Goal: Communication & Community: Participate in discussion

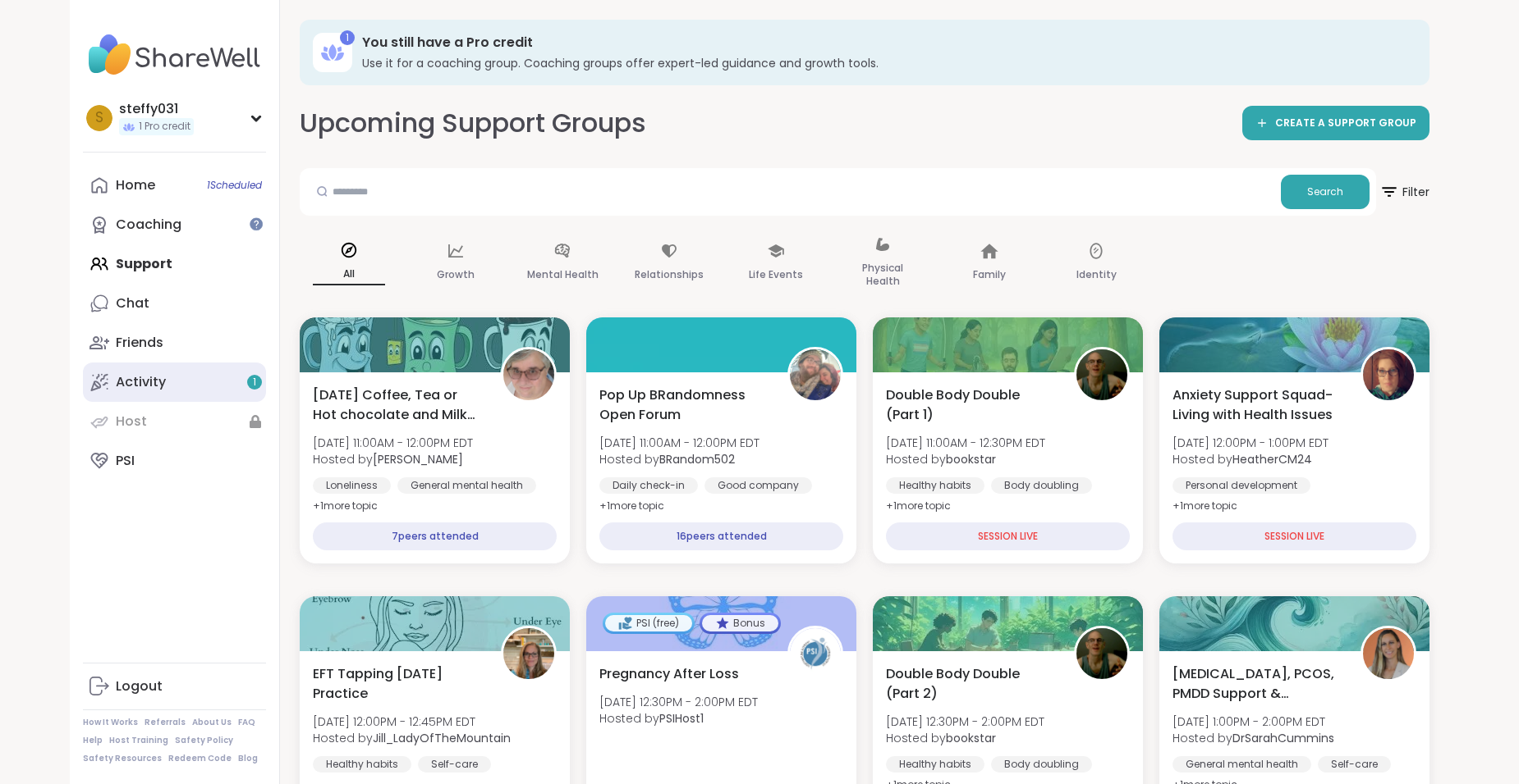
click at [159, 384] on div "Activity 1" at bounding box center [141, 382] width 50 height 18
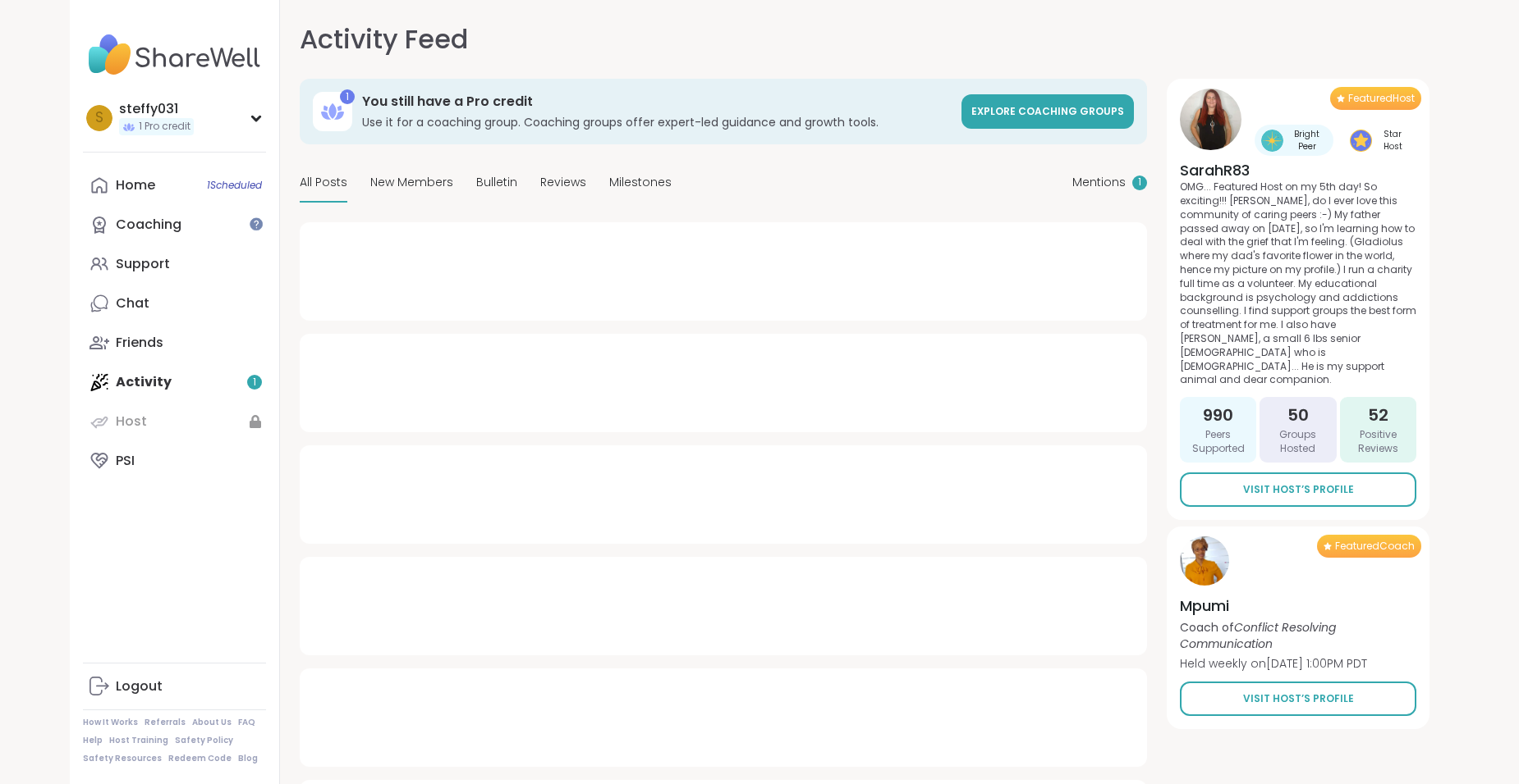
type textarea "*"
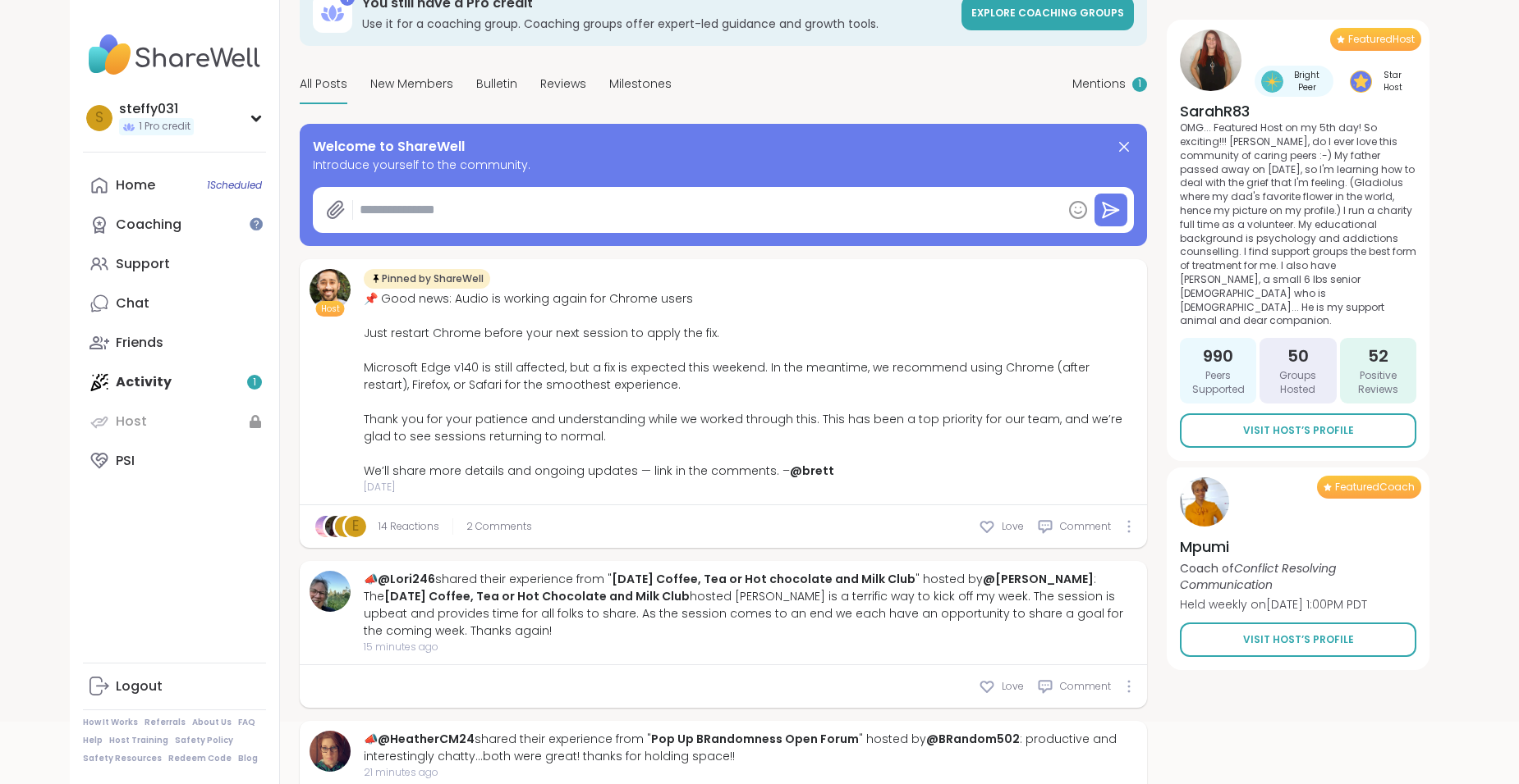
scroll to position [247, 0]
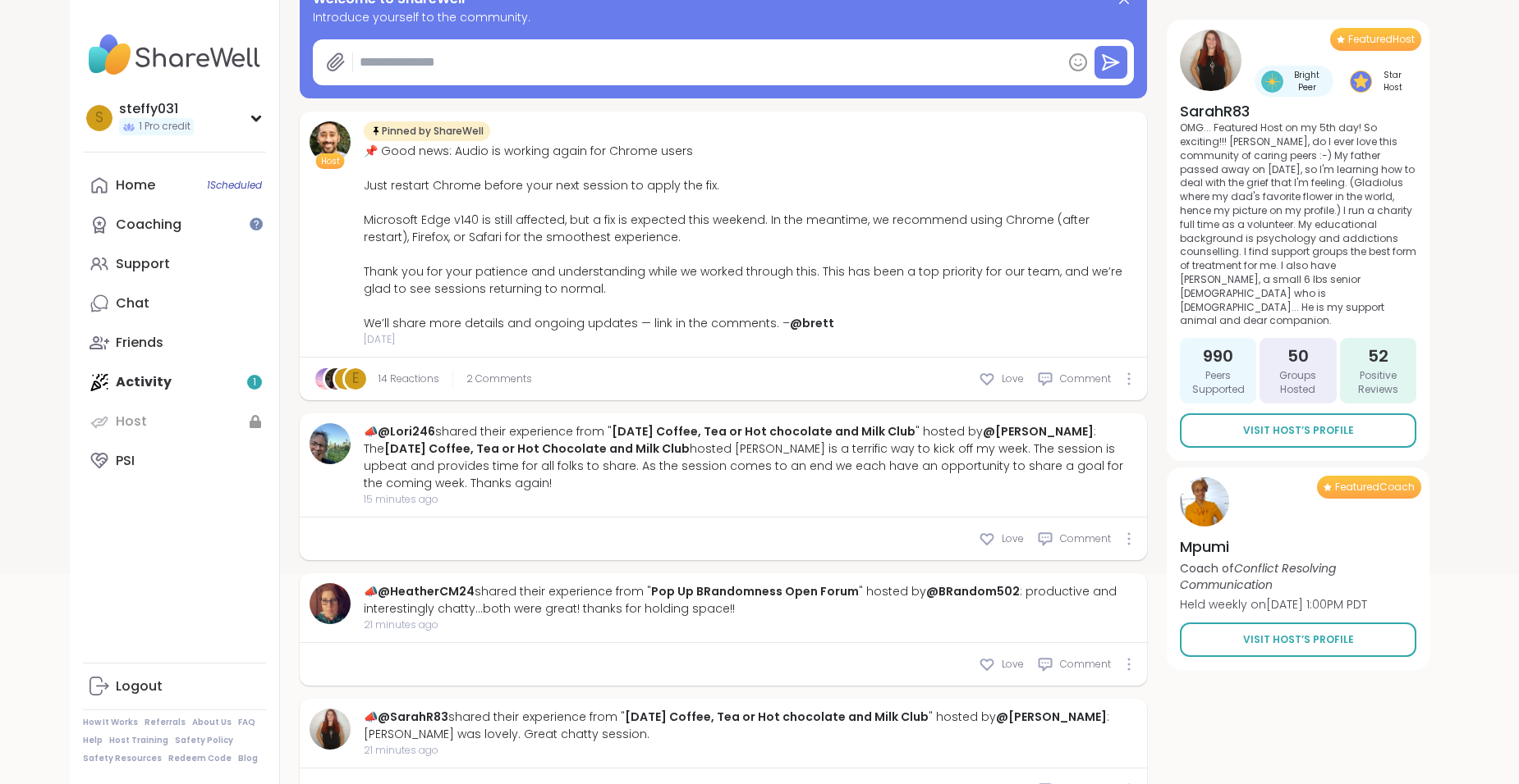
click at [189, 392] on div "Home 1 Scheduled Coaching Support Chat Friends Activity 1 Host PSI" at bounding box center [175, 323] width 183 height 315
click at [176, 222] on div "Coaching" at bounding box center [149, 224] width 66 height 18
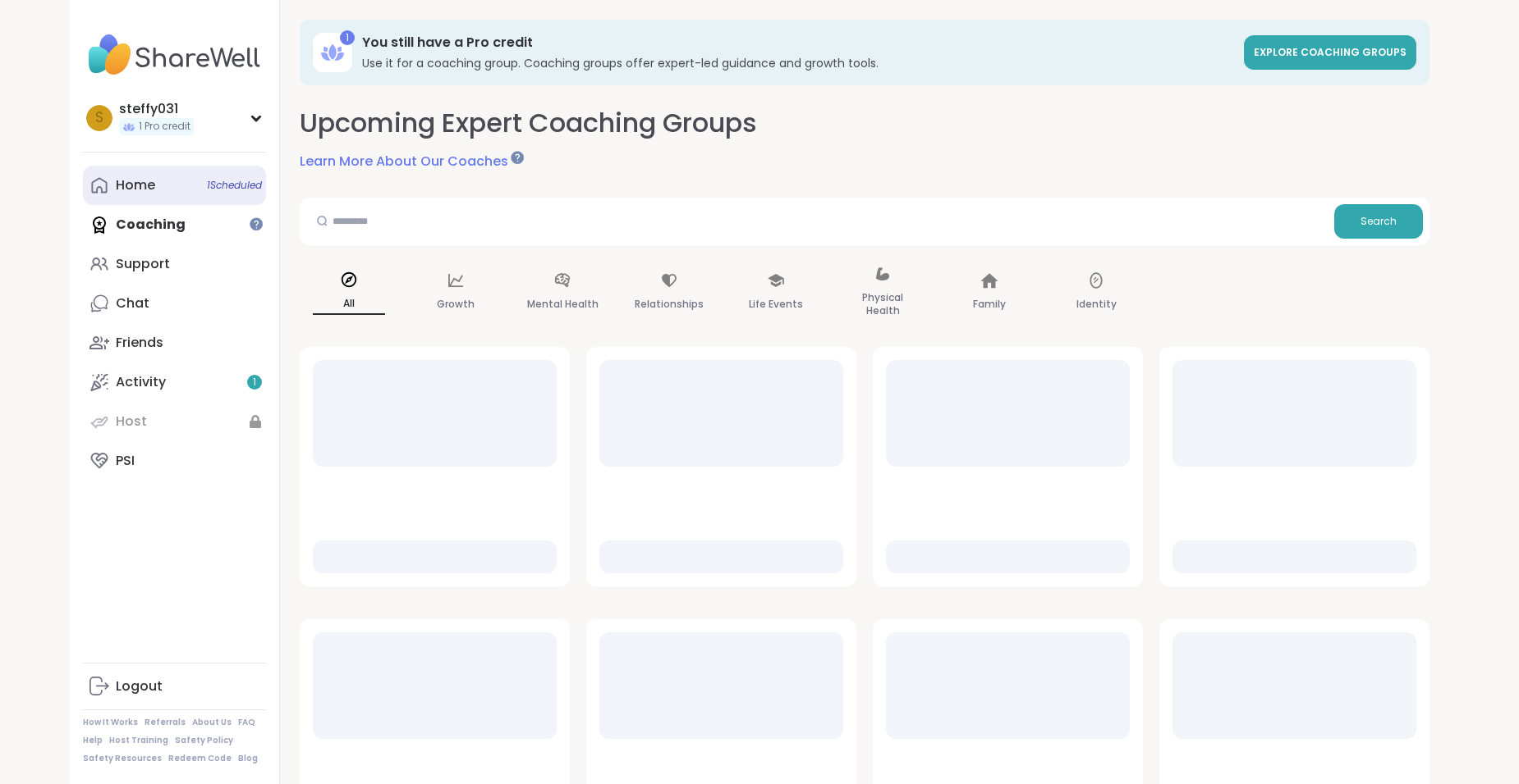
click at [167, 186] on link "Home 1 Scheduled" at bounding box center [175, 185] width 183 height 39
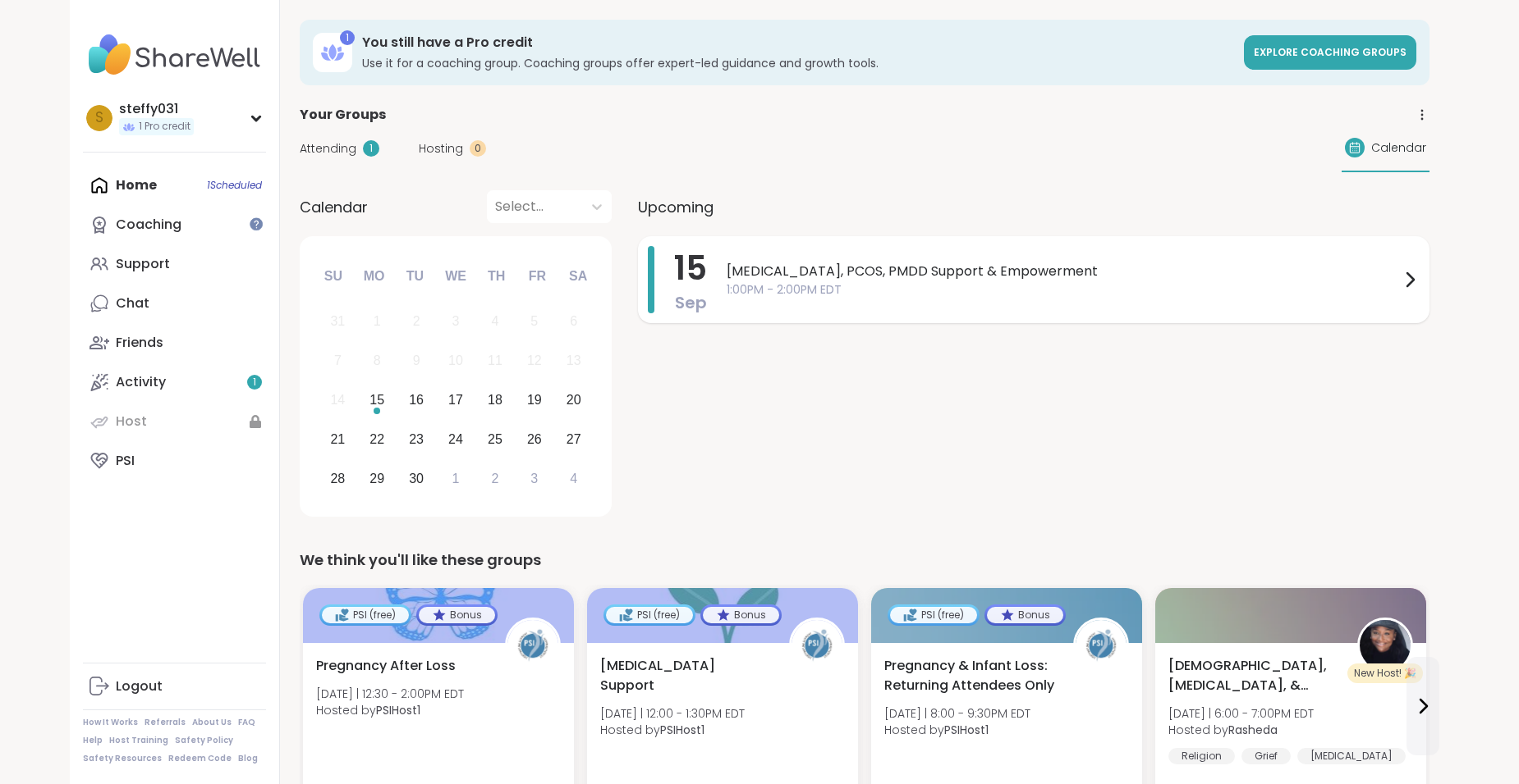
click at [980, 283] on span "1:00PM - 2:00PM EDT" at bounding box center [1063, 289] width 673 height 17
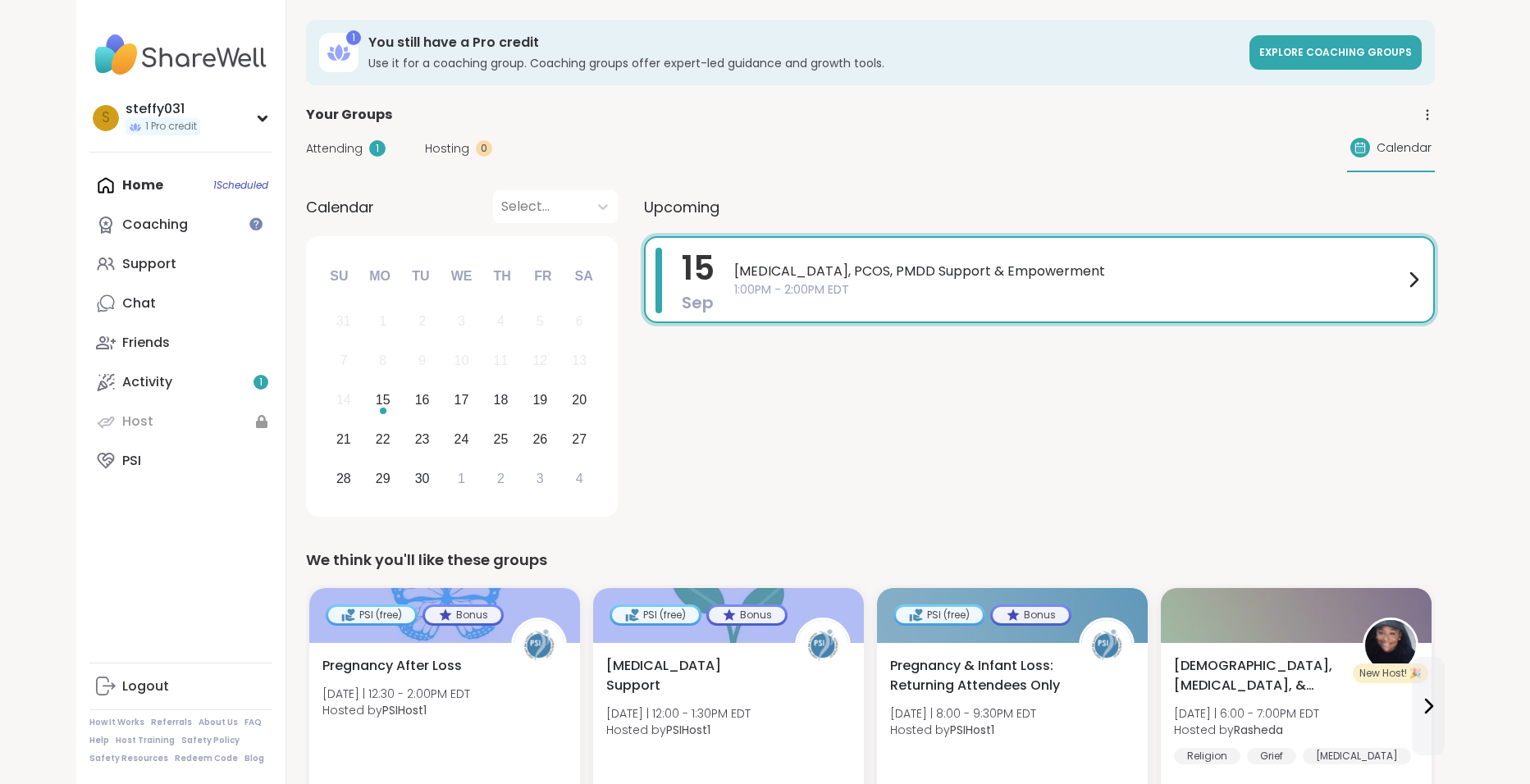
click at [920, 422] on div "15 Sep Endometriosis, PCOS, PMDD Support & Empowerment 1:00PM - 2:00PM EDT" at bounding box center [1040, 380] width 791 height 287
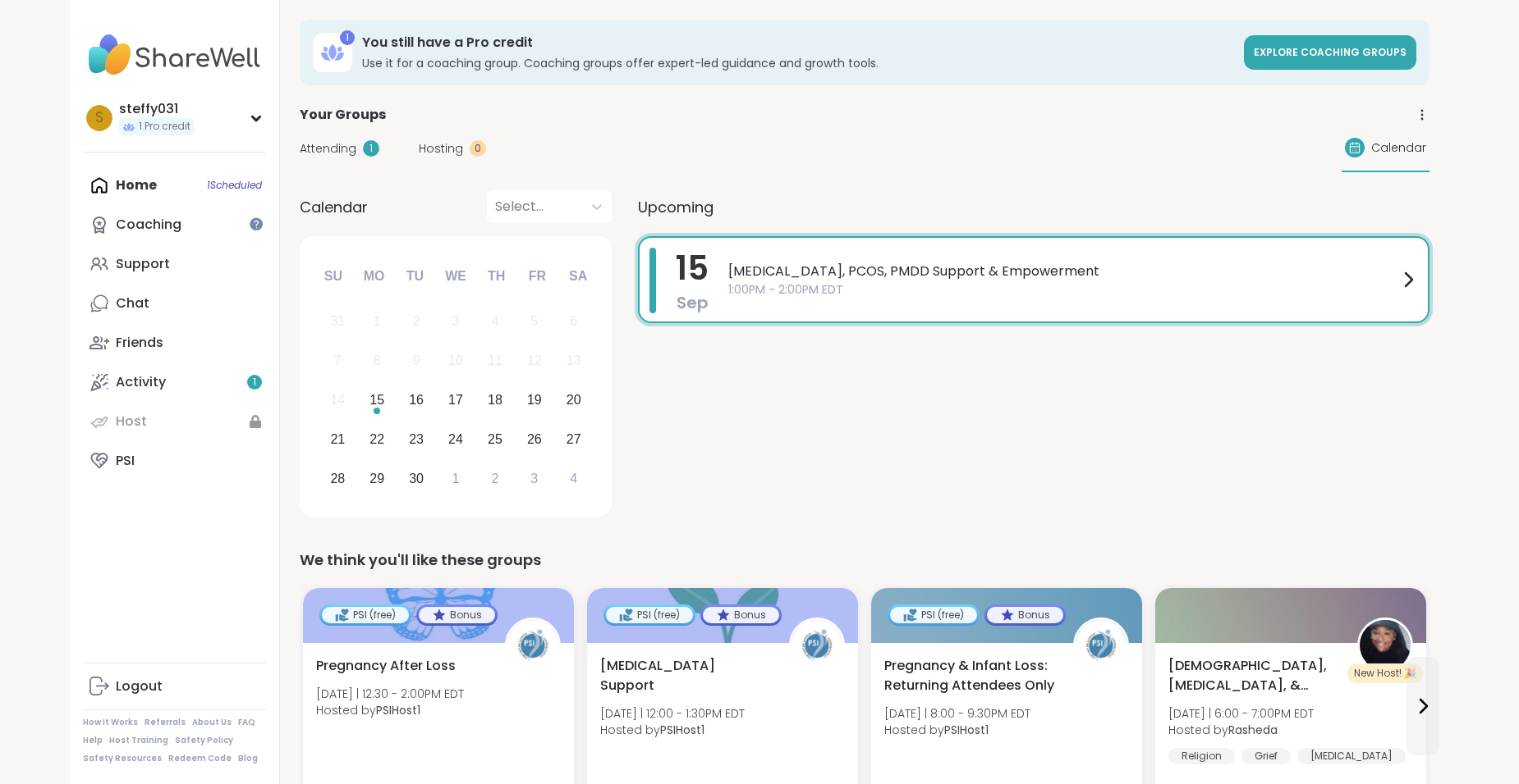
click at [1003, 299] on div "Endometriosis, PCOS, PMDD Support & Empowerment 1:00PM - 2:00PM EDT" at bounding box center [1073, 279] width 689 height 64
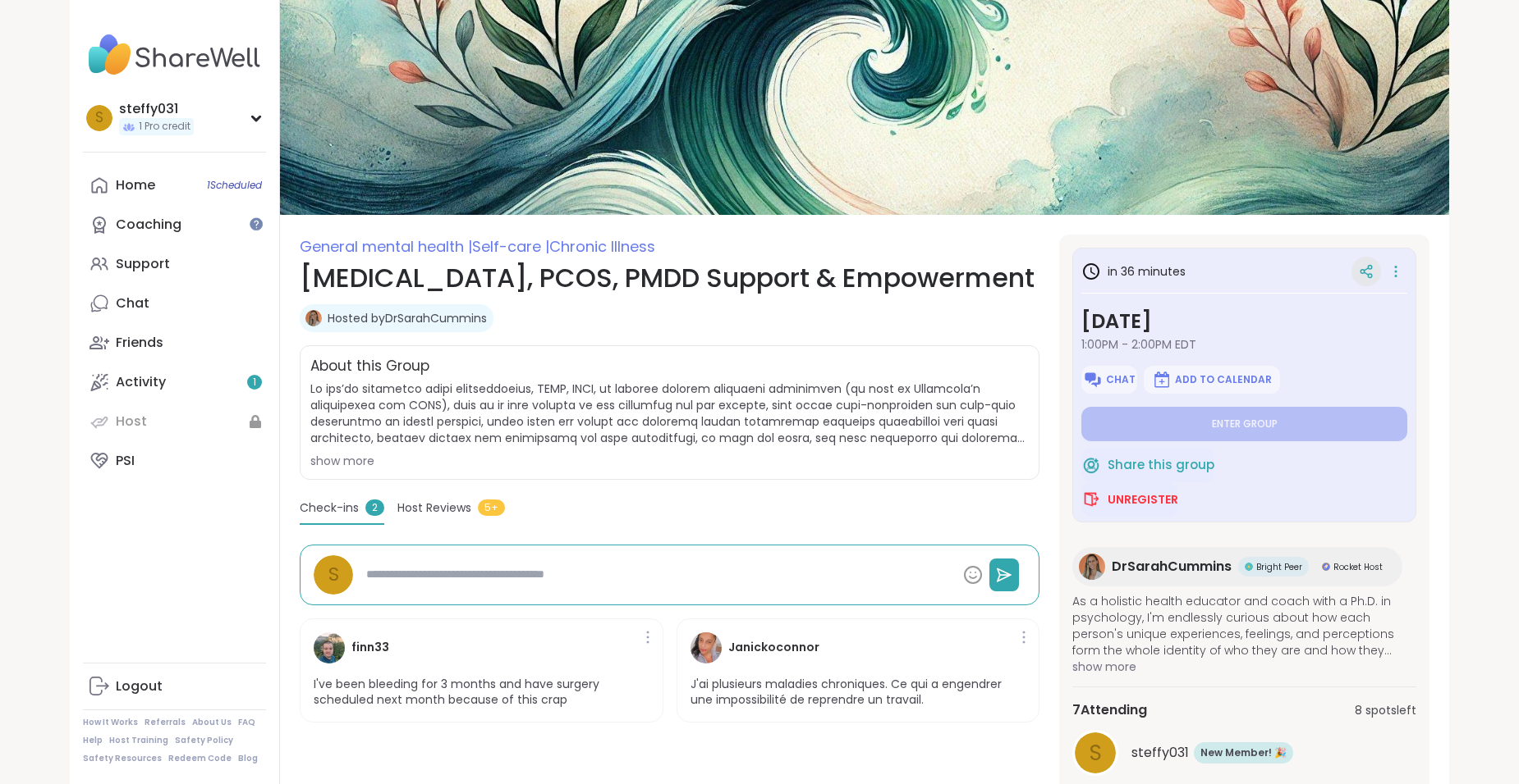
click at [1358, 270] on div at bounding box center [1365, 271] width 29 height 29
click at [1384, 267] on div at bounding box center [1395, 271] width 23 height 23
click at [930, 342] on div "General mental health | Self-care | Chronic Illness Endometriosis, PCOS, PMDD S…" at bounding box center [669, 588] width 740 height 707
click at [421, 509] on span "Host Reviews" at bounding box center [434, 507] width 74 height 17
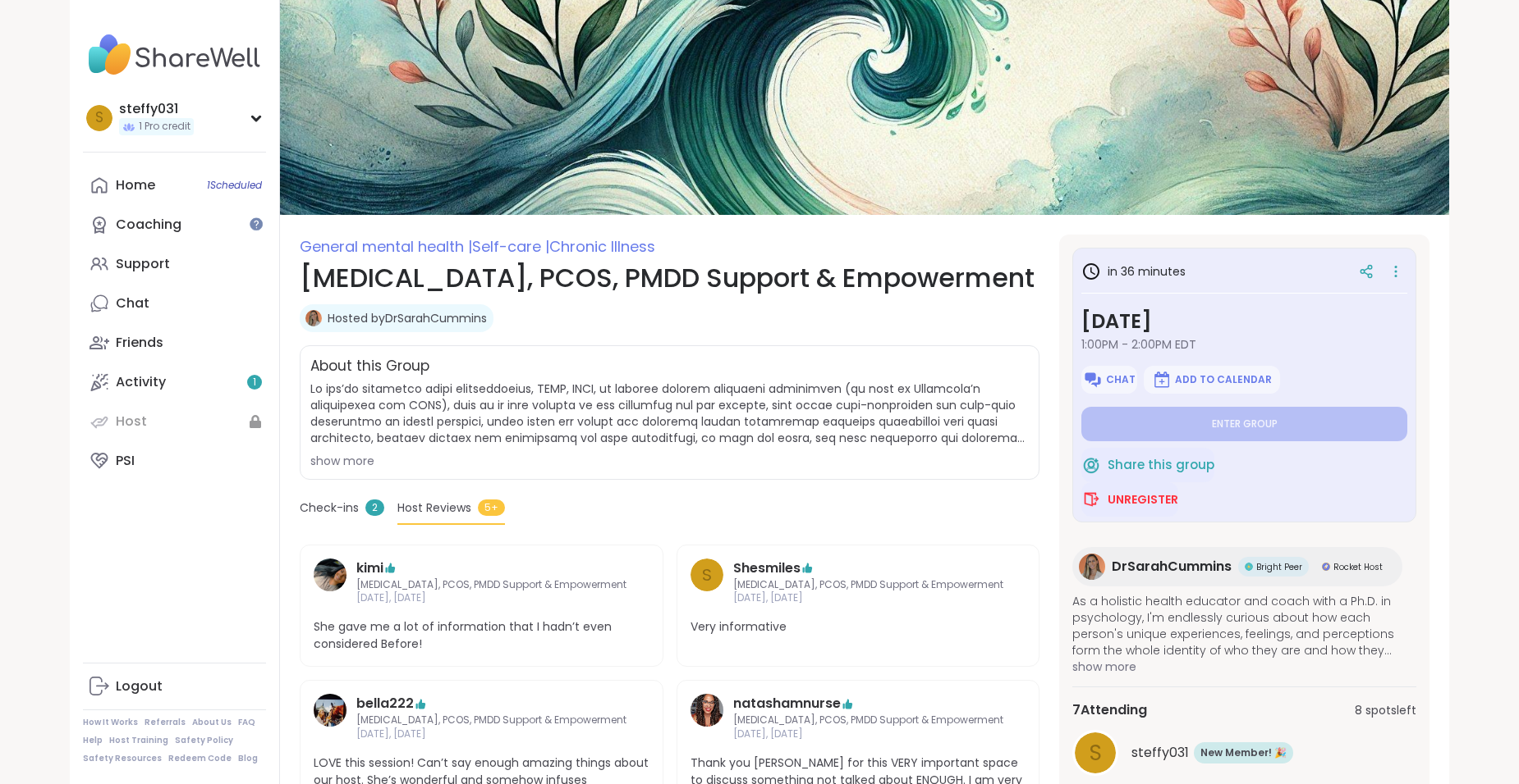
click at [339, 509] on span "Check-ins" at bounding box center [329, 507] width 59 height 17
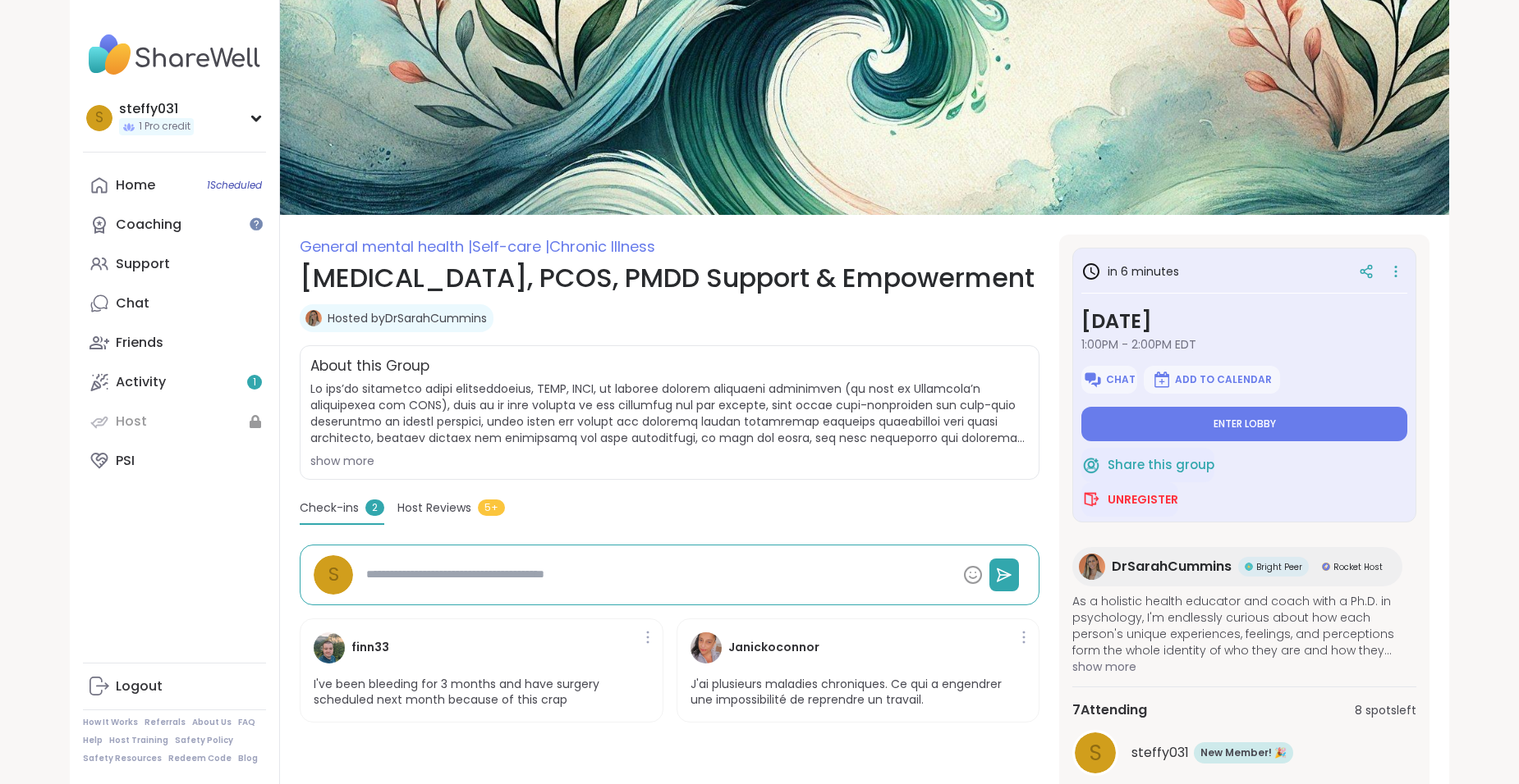
type textarea "*"
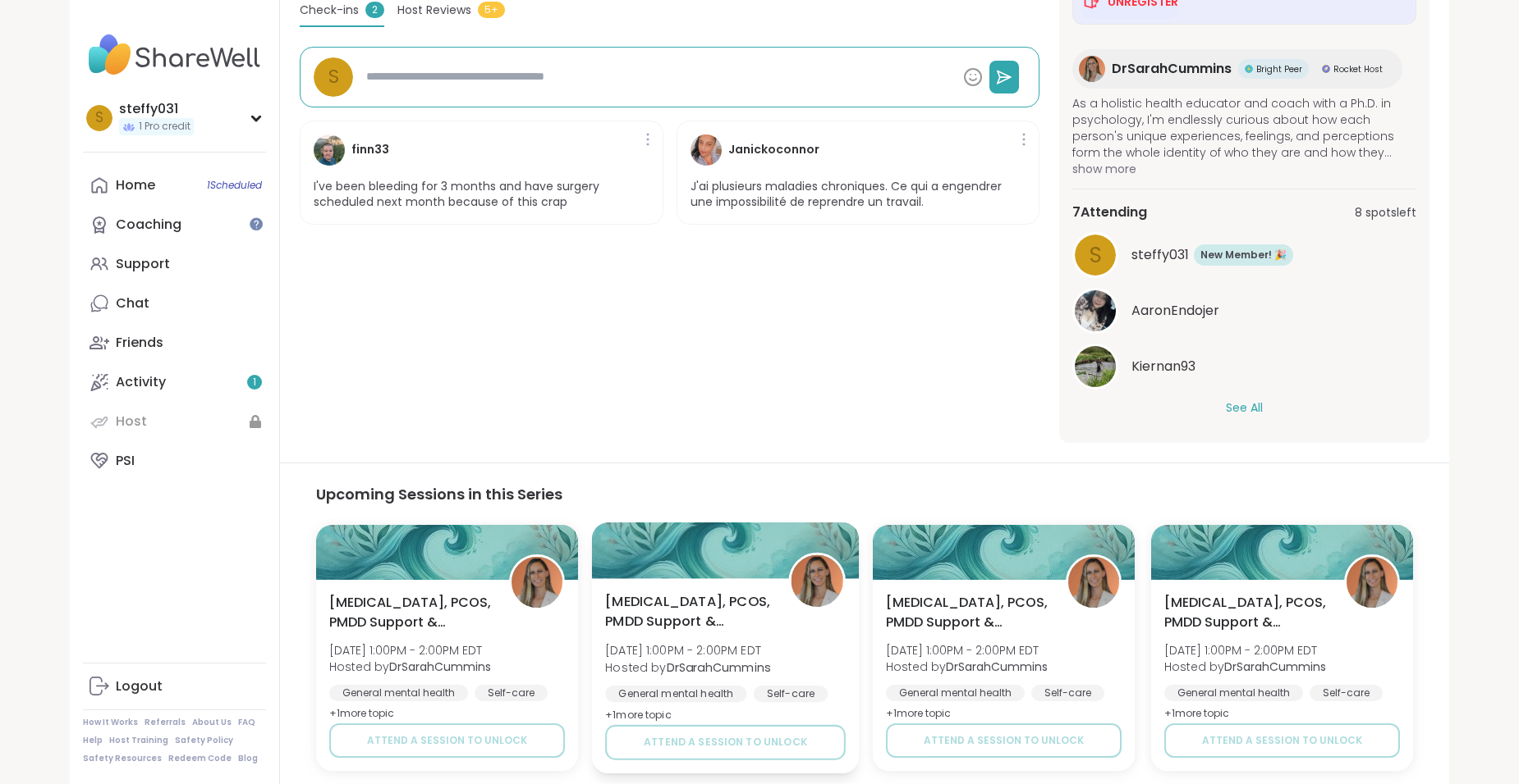
scroll to position [557, 0]
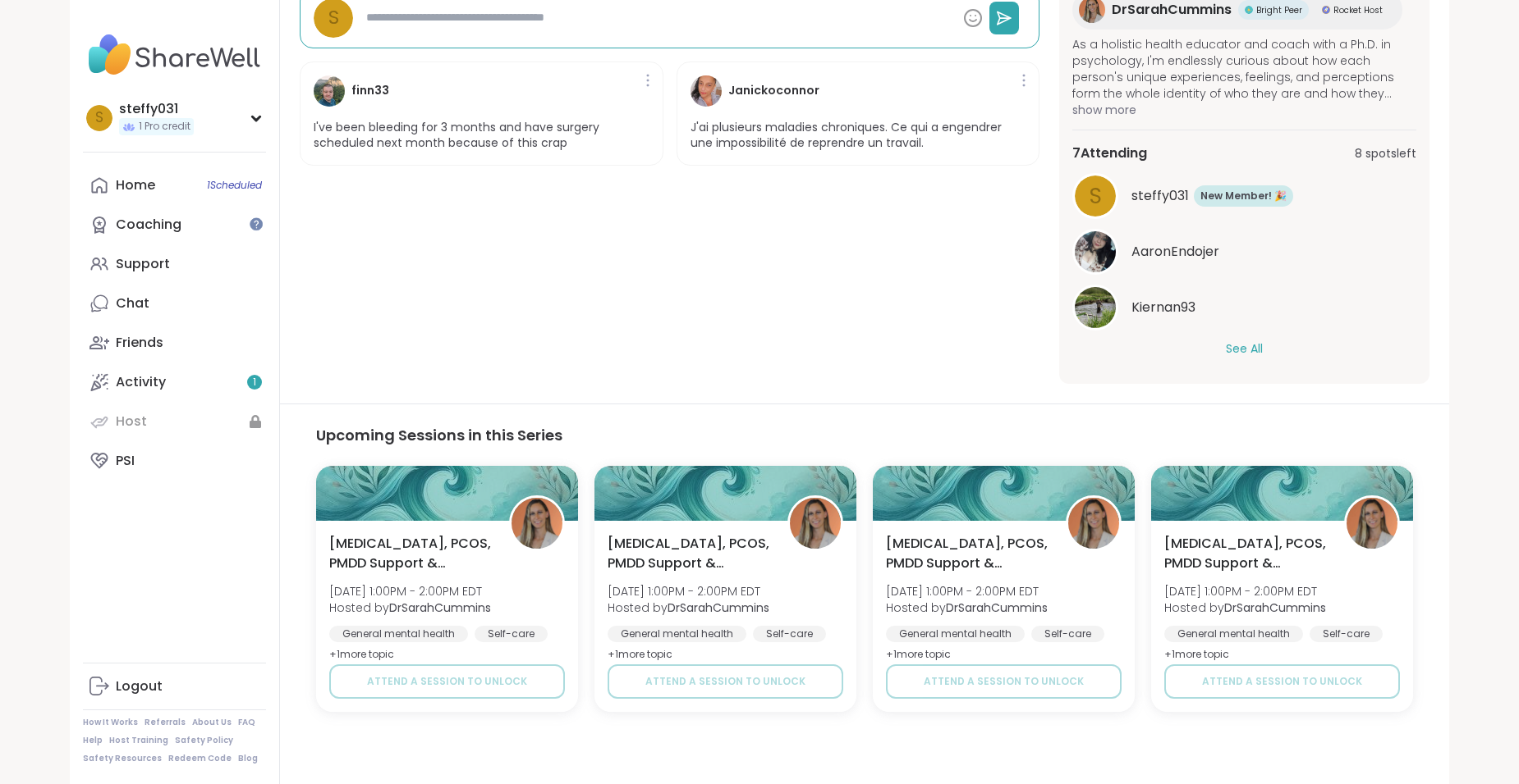
type textarea "*"
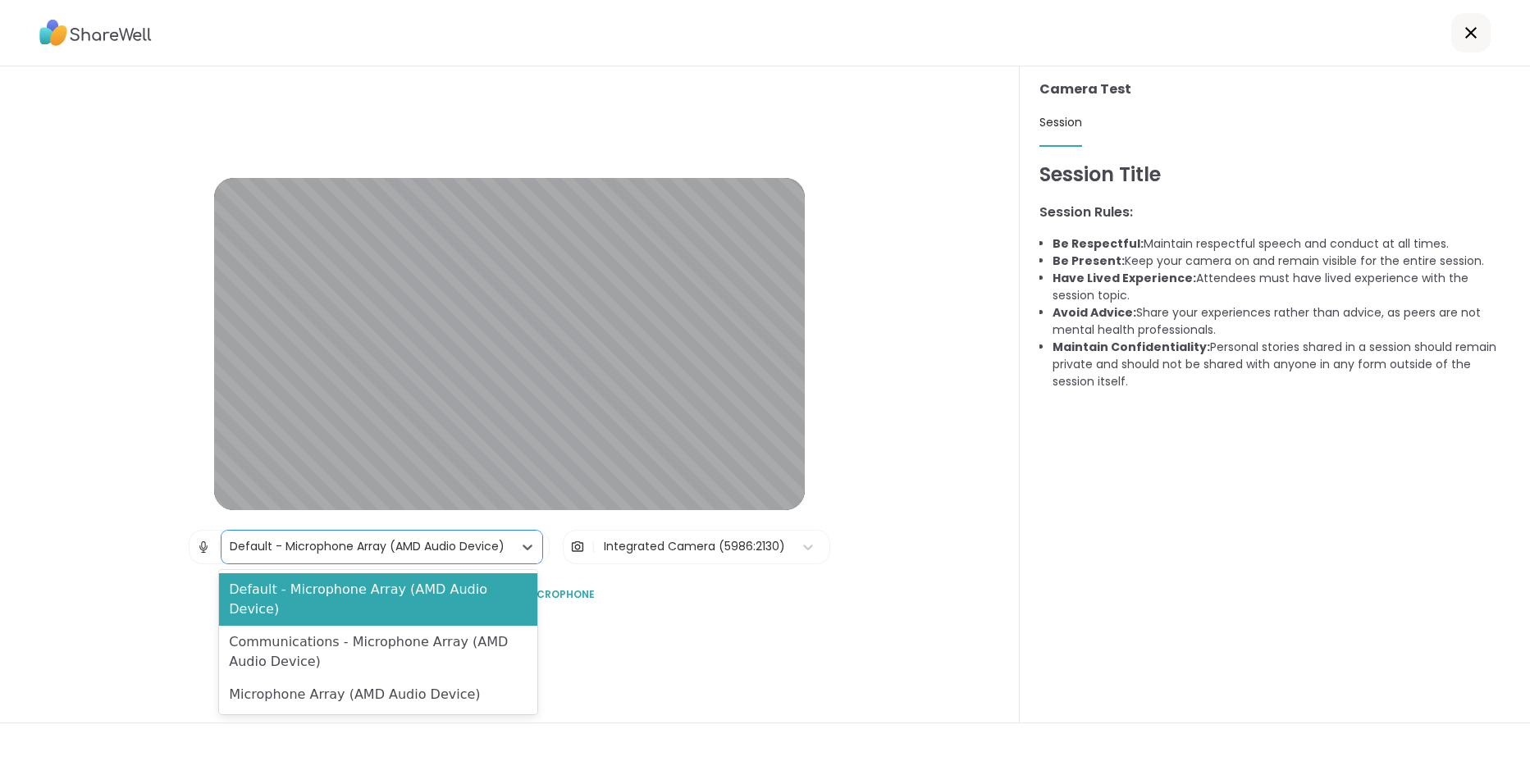
click at [264, 554] on div "Default - Microphone Array (AMD Audio Device)" at bounding box center [367, 546] width 275 height 17
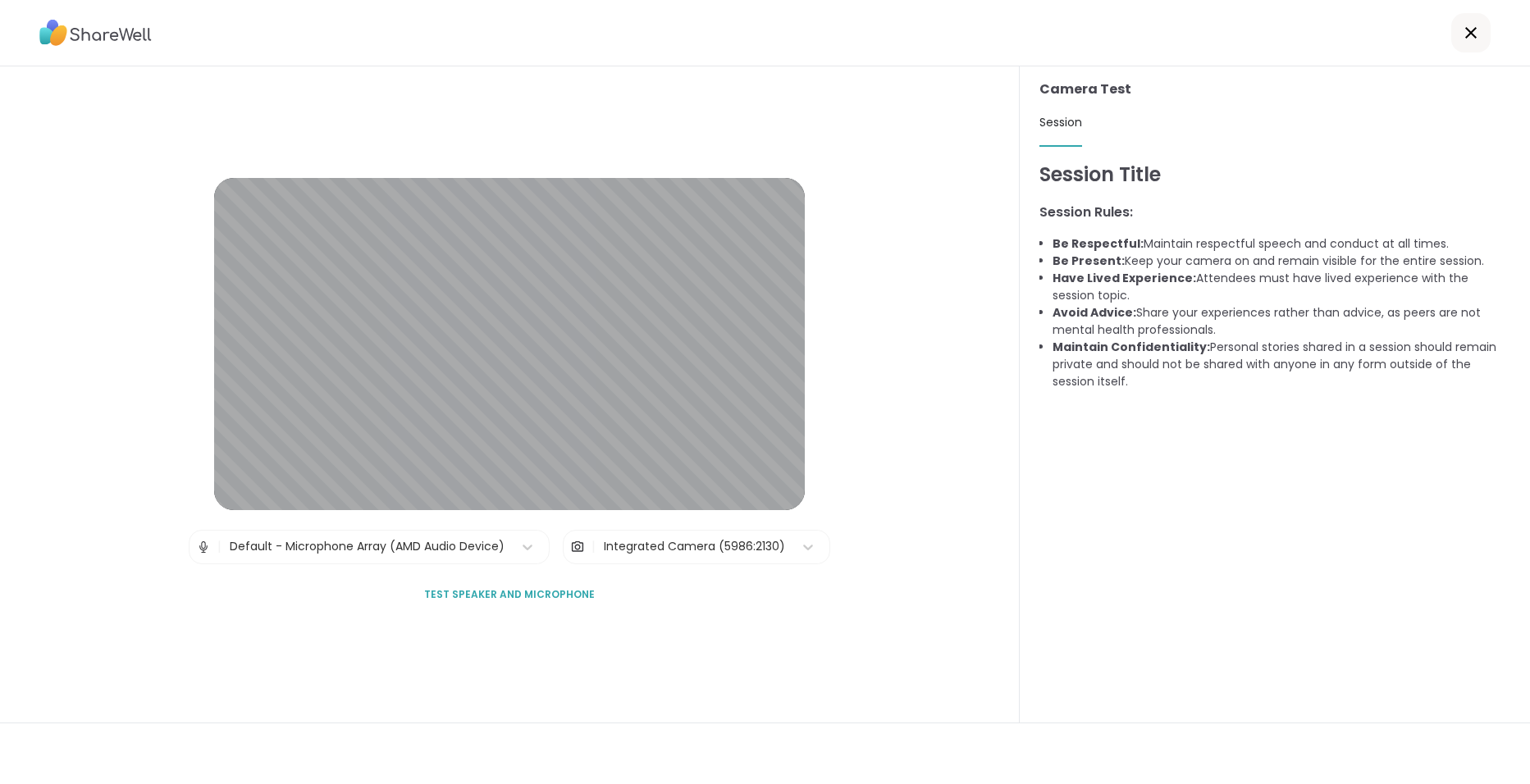
click at [174, 594] on div "Lobby | Default - Microphone Array (AMD Audio Device) | Integrated Camera (5986…" at bounding box center [510, 395] width 1020 height 657
click at [668, 545] on div "Integrated Camera (5986:2130)" at bounding box center [695, 546] width 182 height 17
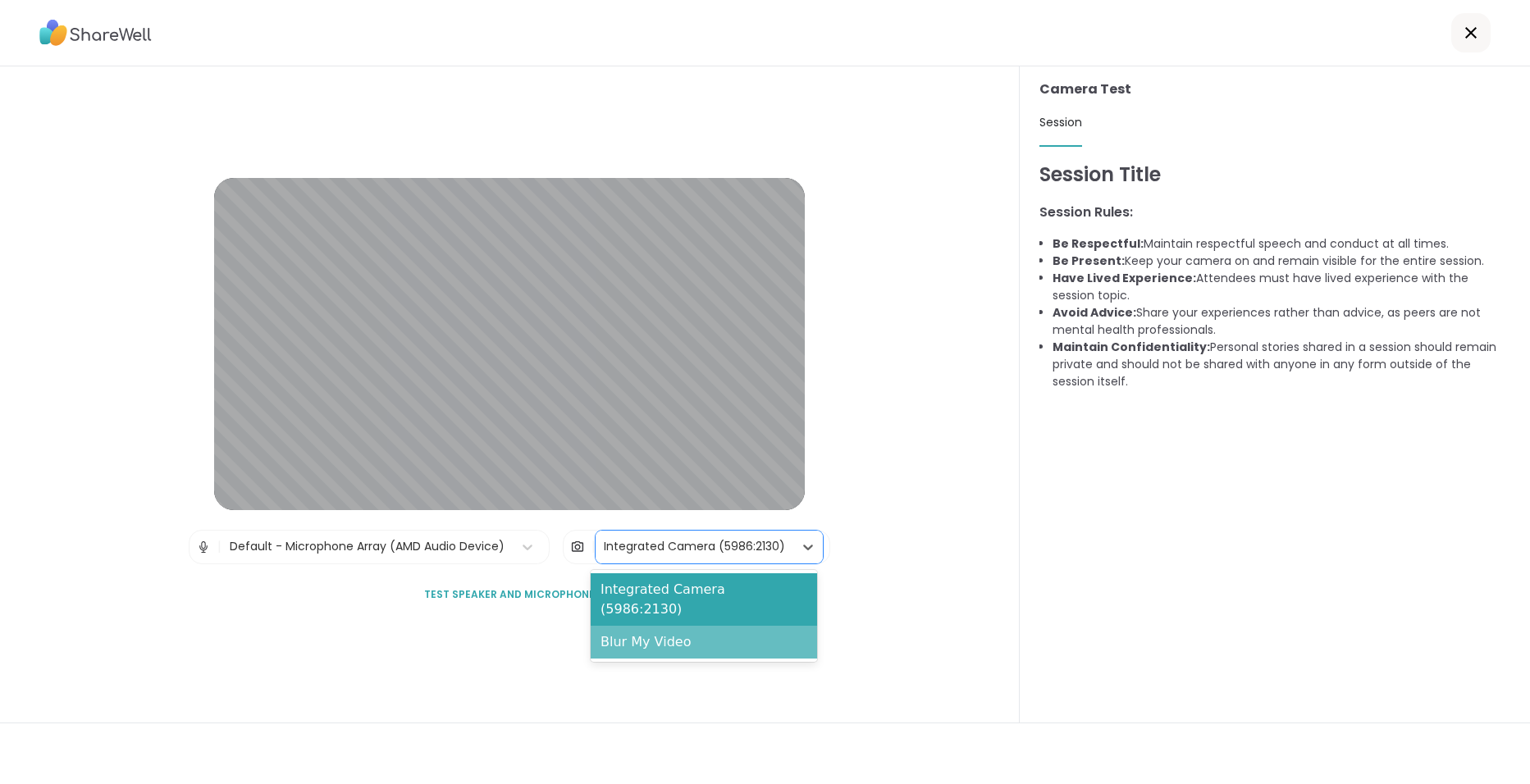
click at [655, 626] on div "Blur My Video" at bounding box center [704, 642] width 226 height 33
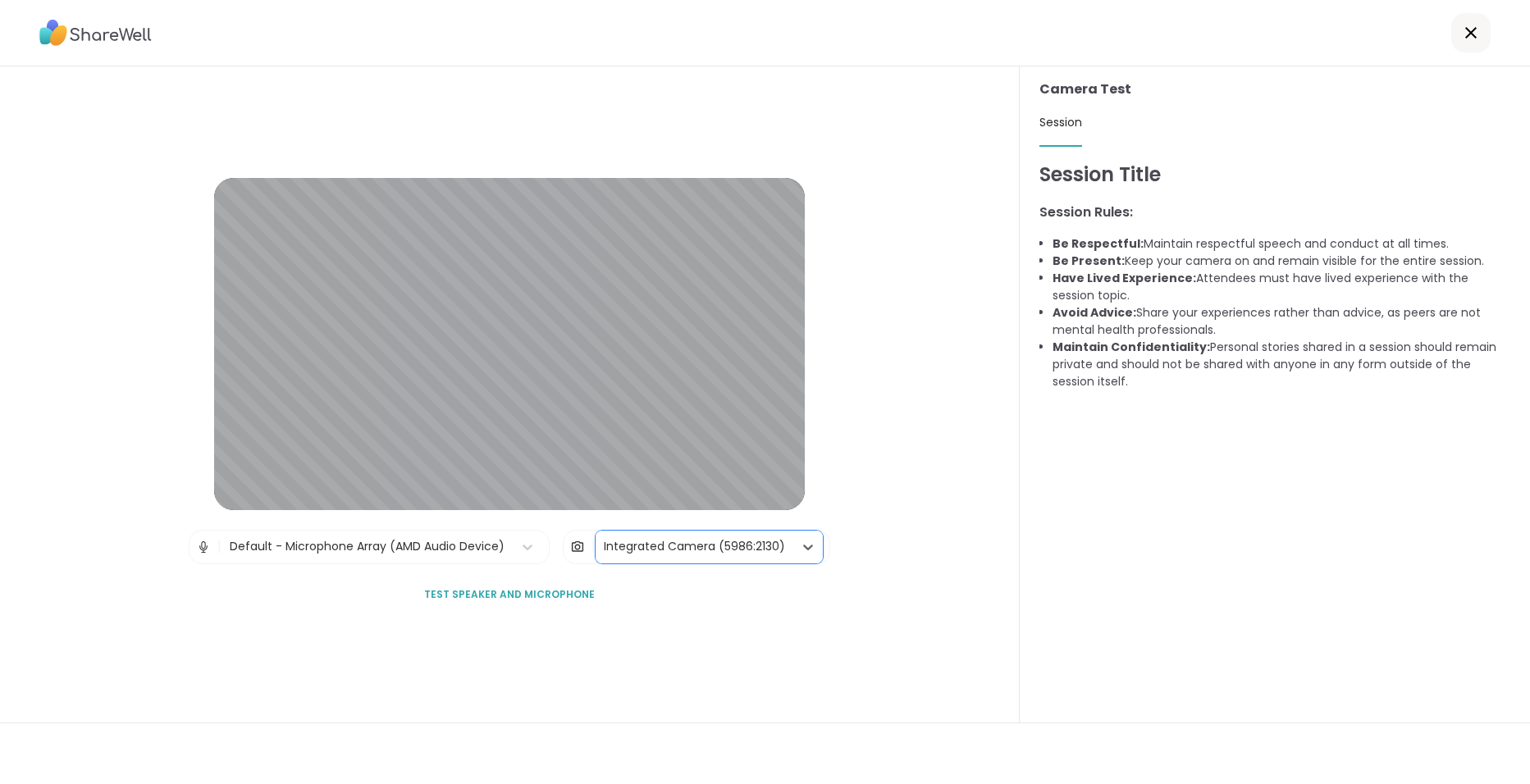
click at [708, 552] on div "Integrated Camera (5986:2130)" at bounding box center [695, 546] width 182 height 17
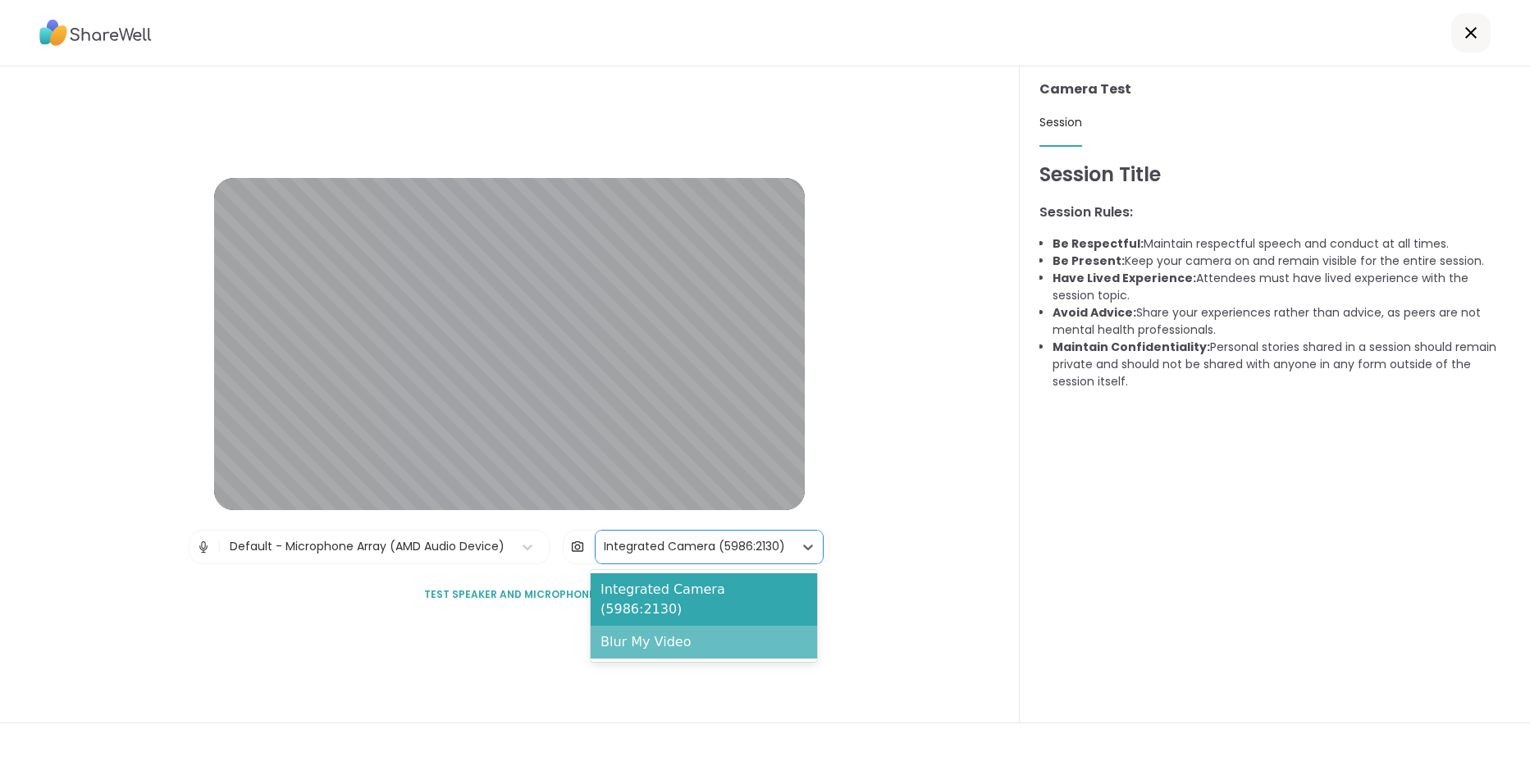
click at [650, 626] on div "Blur My Video" at bounding box center [704, 642] width 226 height 33
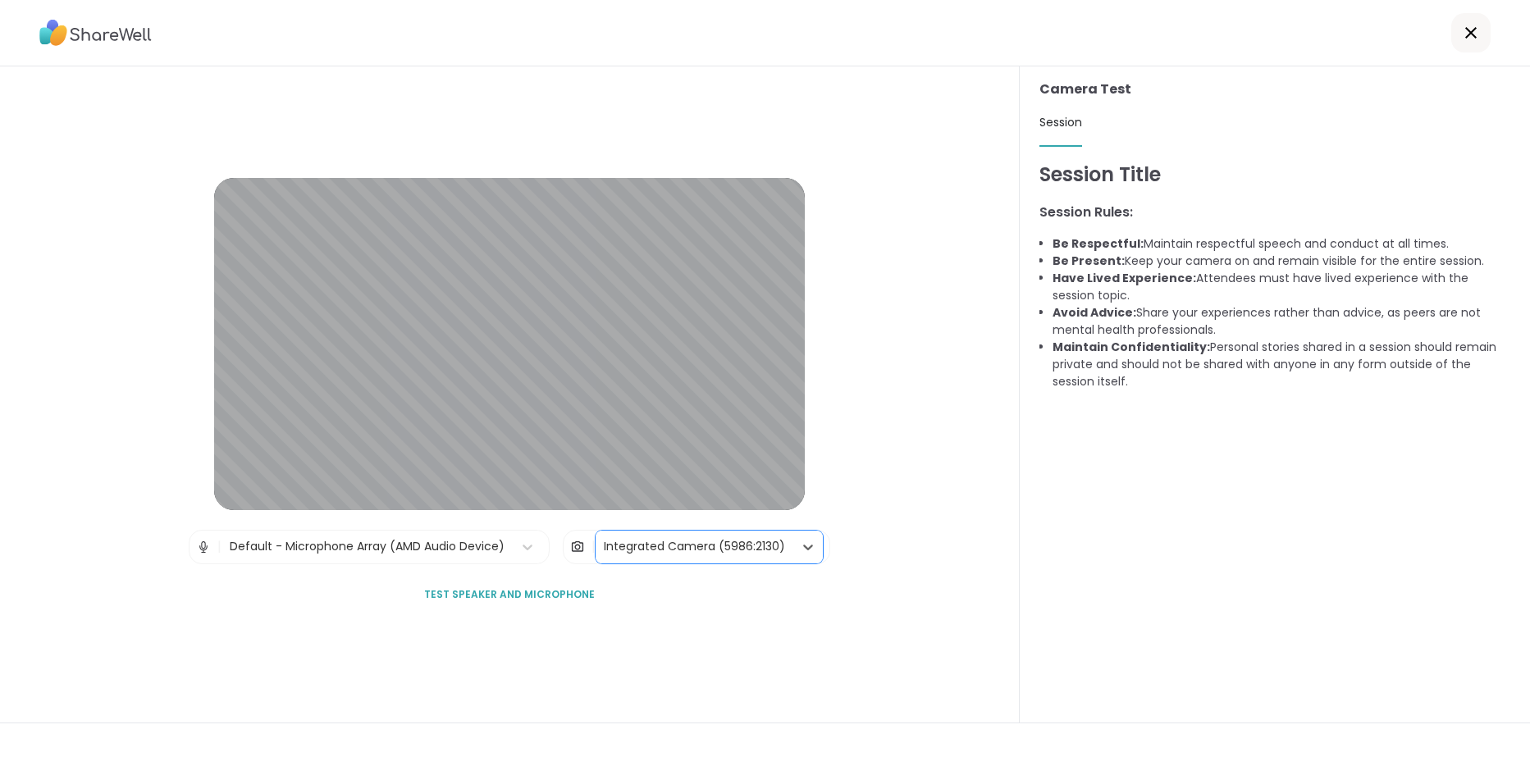
click at [700, 626] on div "Lobby | Default - Microphone Array (AMD Audio Device) | option Blur My Video, s…" at bounding box center [510, 395] width 1020 height 657
click at [484, 594] on span "Test speaker and microphone" at bounding box center [510, 594] width 171 height 15
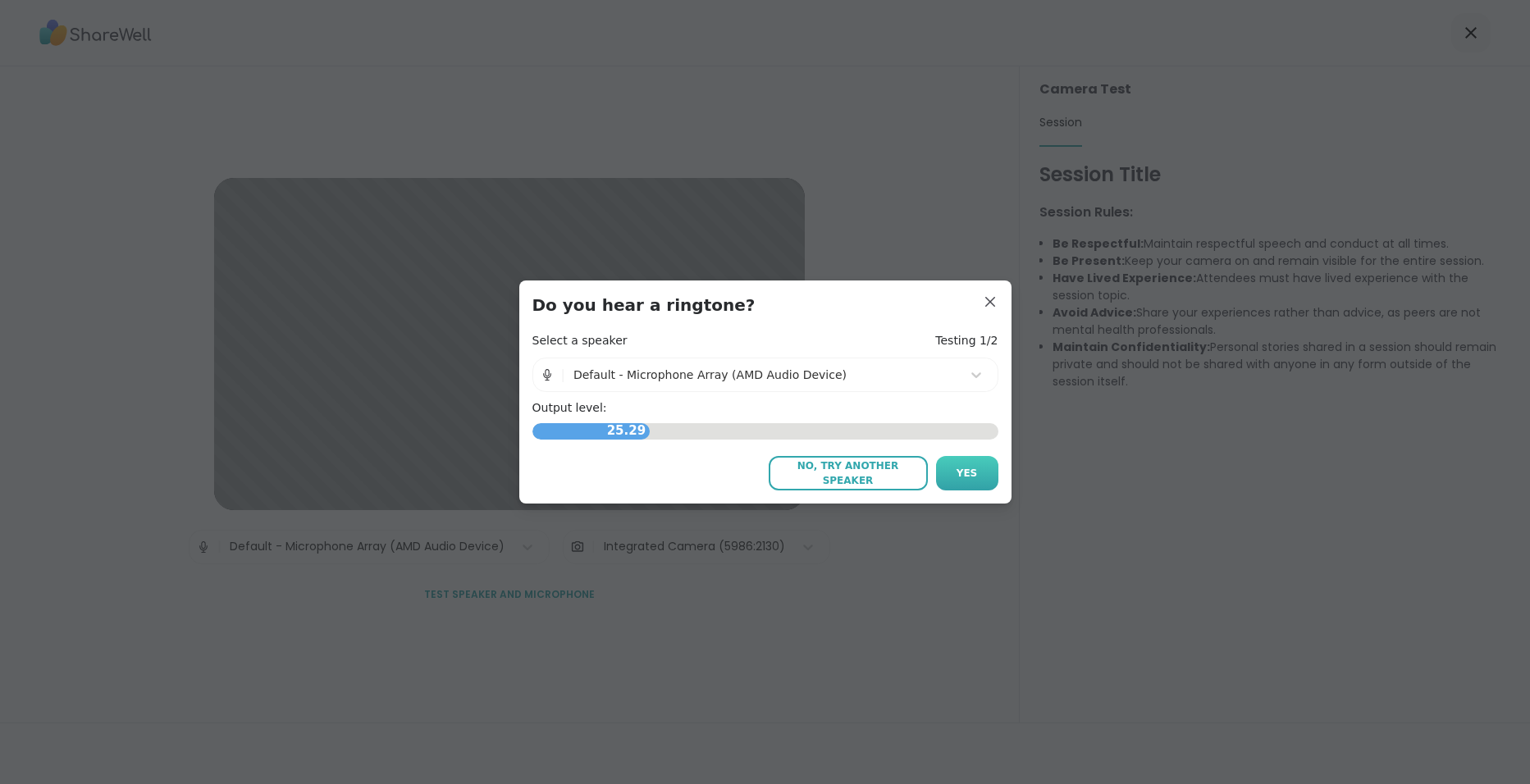
click at [943, 468] on button "Yes" at bounding box center [967, 473] width 62 height 35
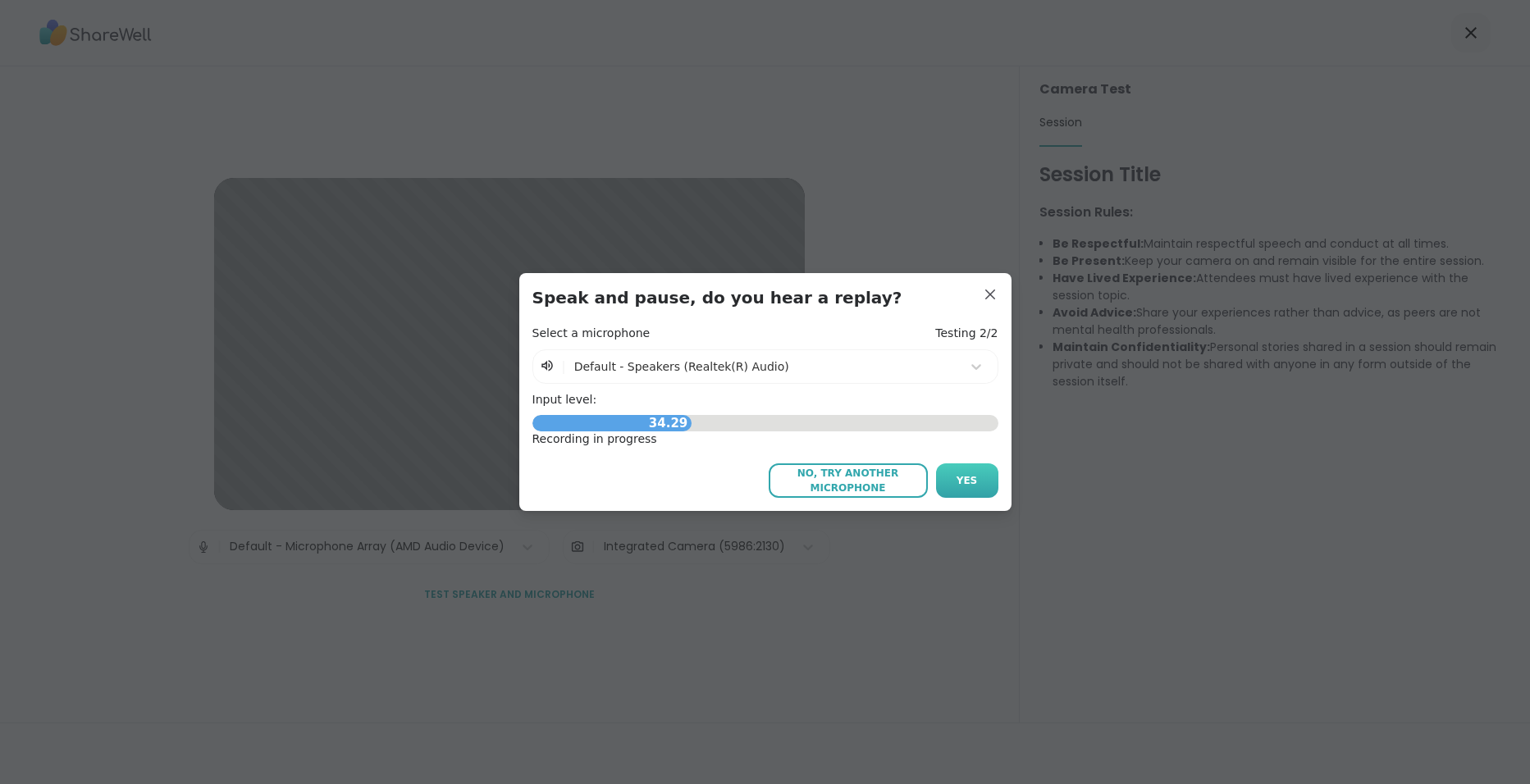
click at [952, 473] on button "Yes" at bounding box center [967, 481] width 62 height 35
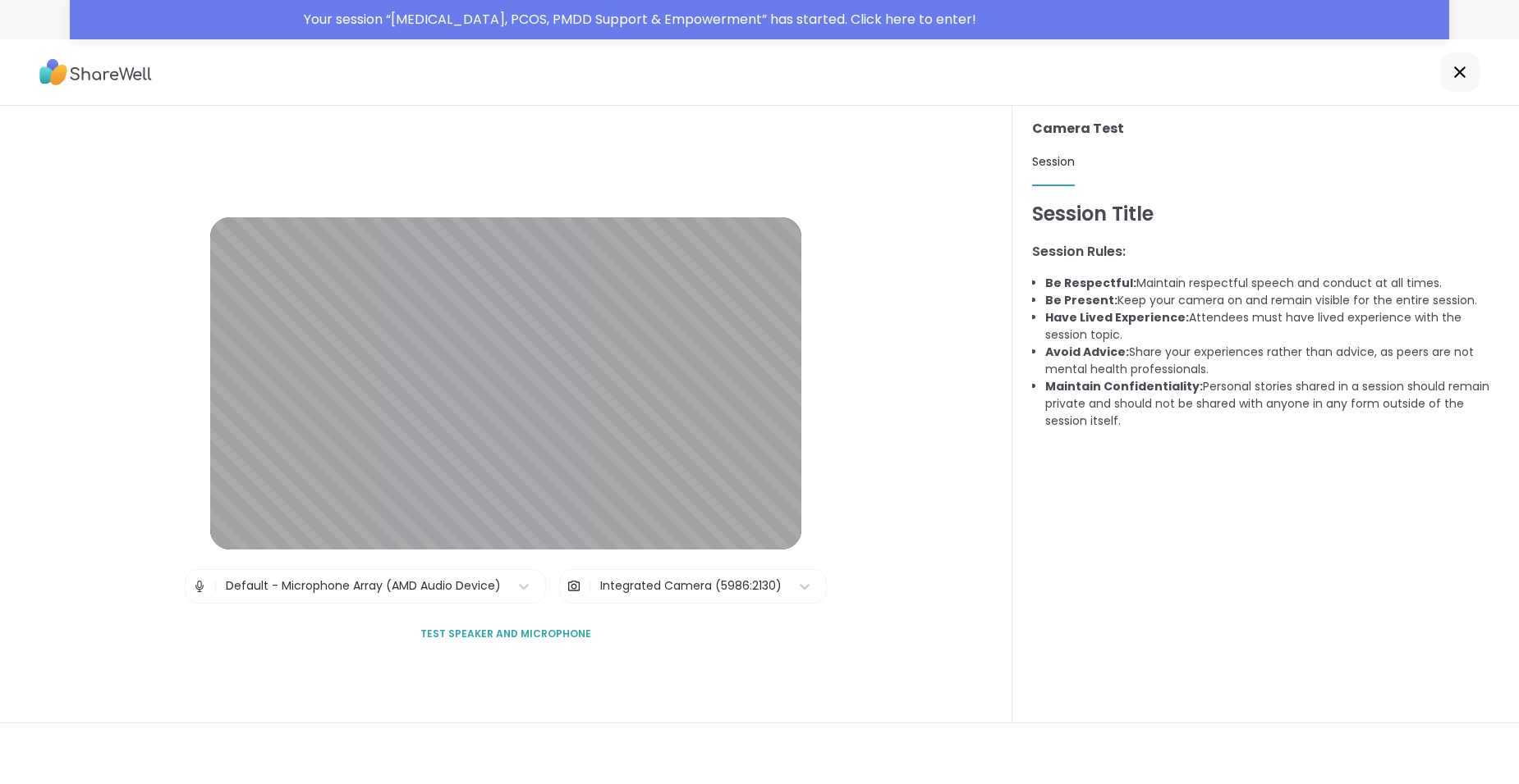
click at [994, 281] on div "Lobby | Default - Microphone Array (AMD Audio Device) | Integrated Camera (5986…" at bounding box center [506, 434] width 1012 height 657
click at [831, 19] on div "Your session “ Endometriosis, PCOS, PMDD Support & Empowerment ” has started. C…" at bounding box center [871, 20] width 1135 height 20
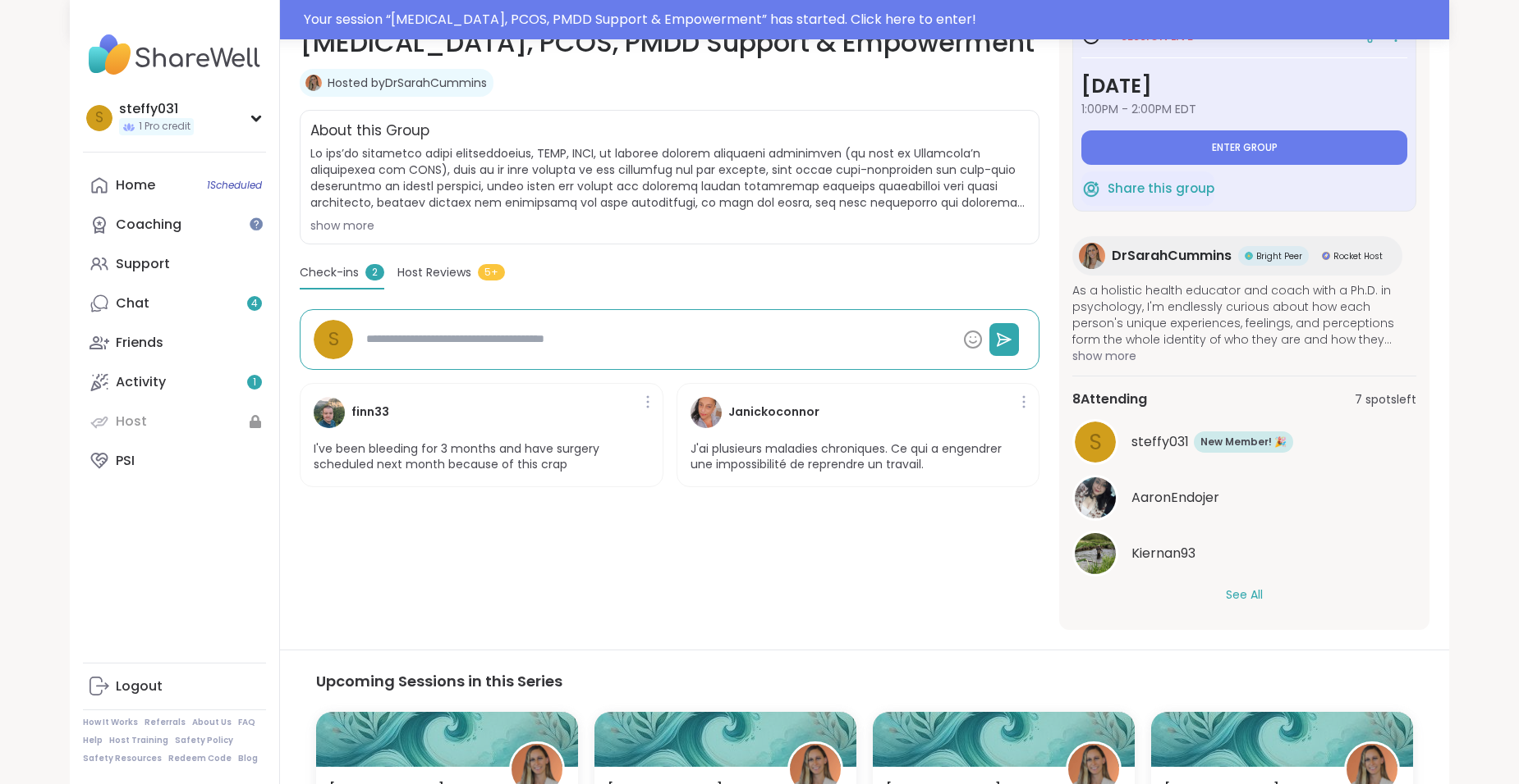
scroll to position [247, 0]
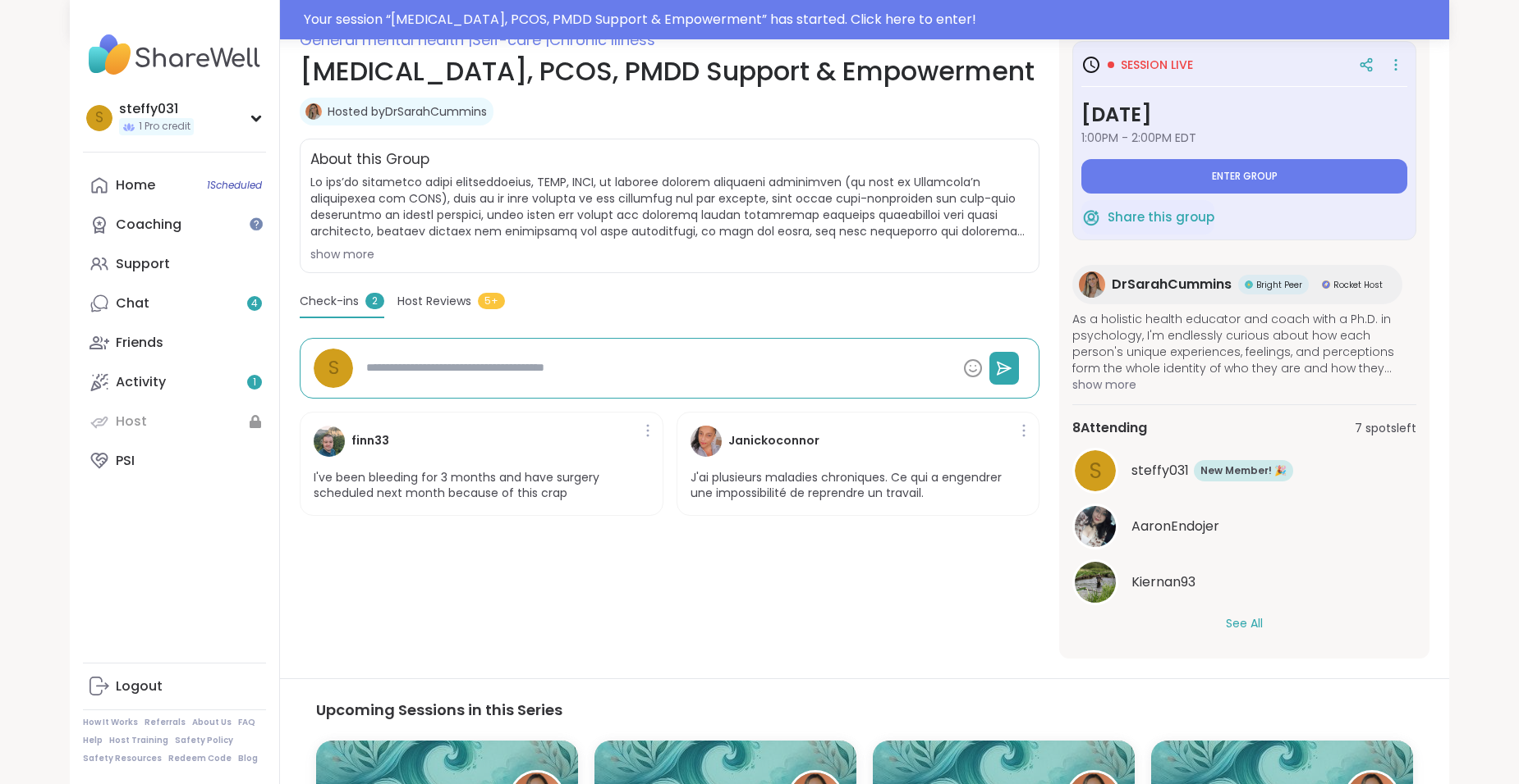
click at [414, 313] on div "Host Reviews 5+" at bounding box center [451, 304] width 108 height 24
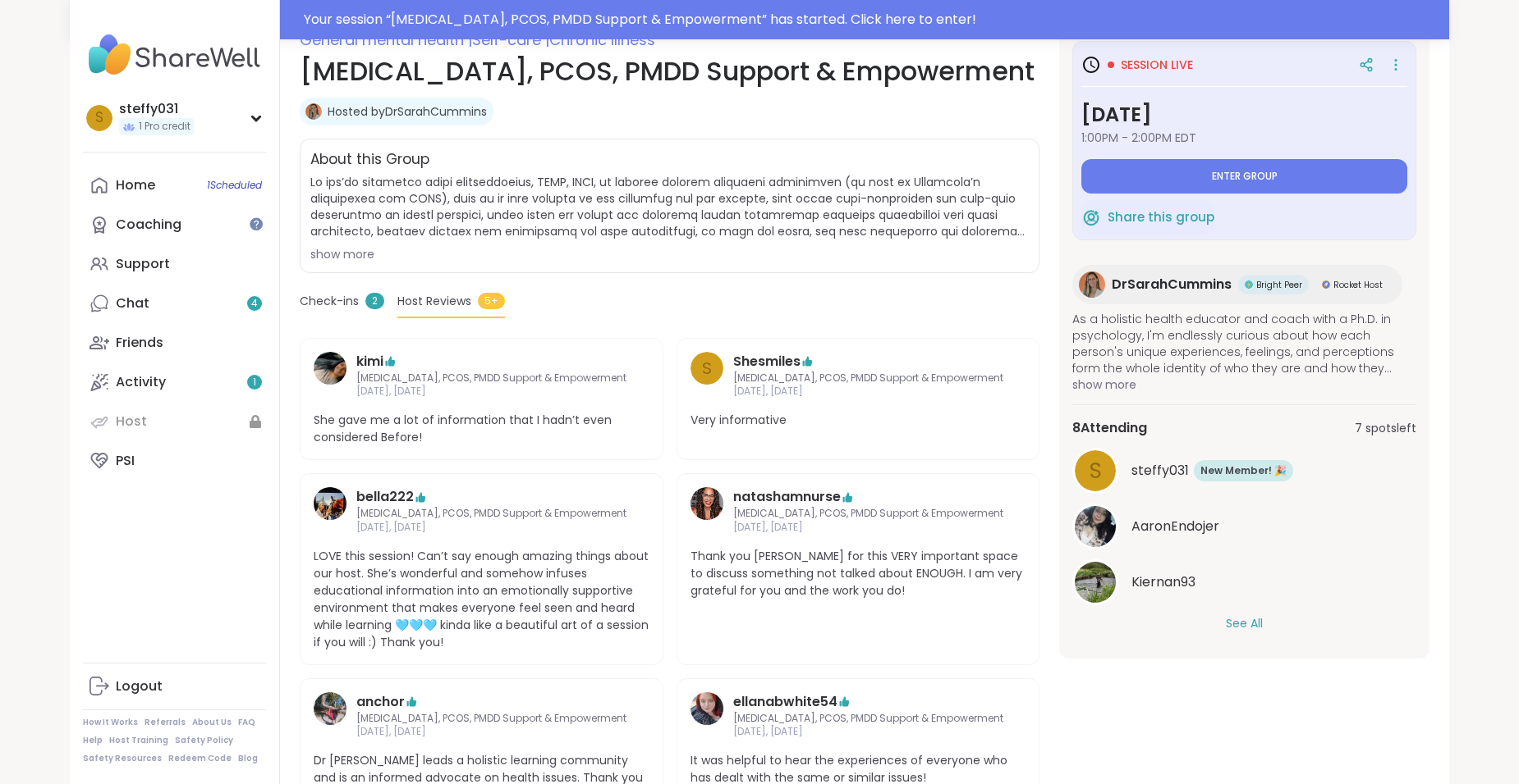
click at [338, 303] on span "Check-ins" at bounding box center [329, 301] width 59 height 17
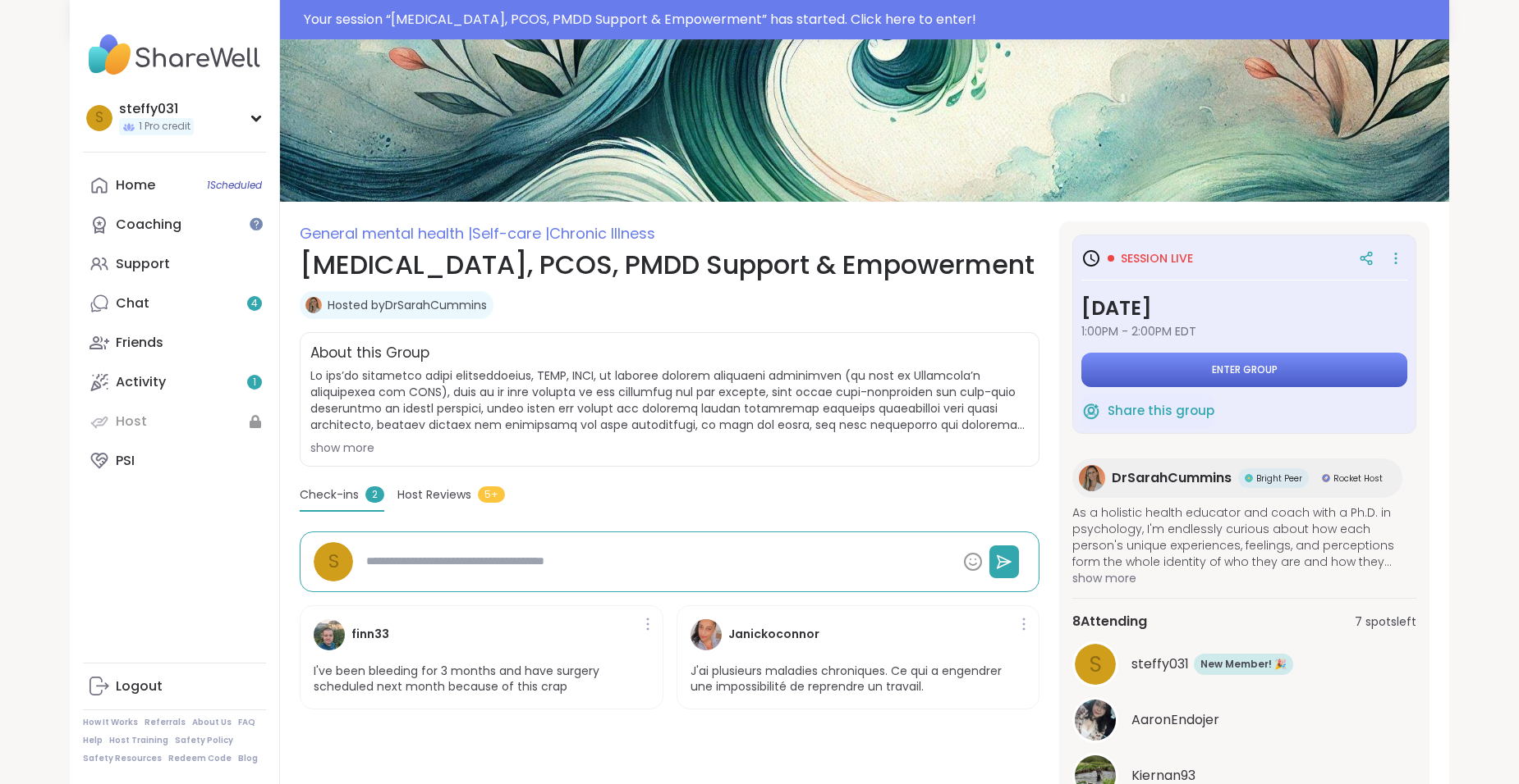
scroll to position [0, 0]
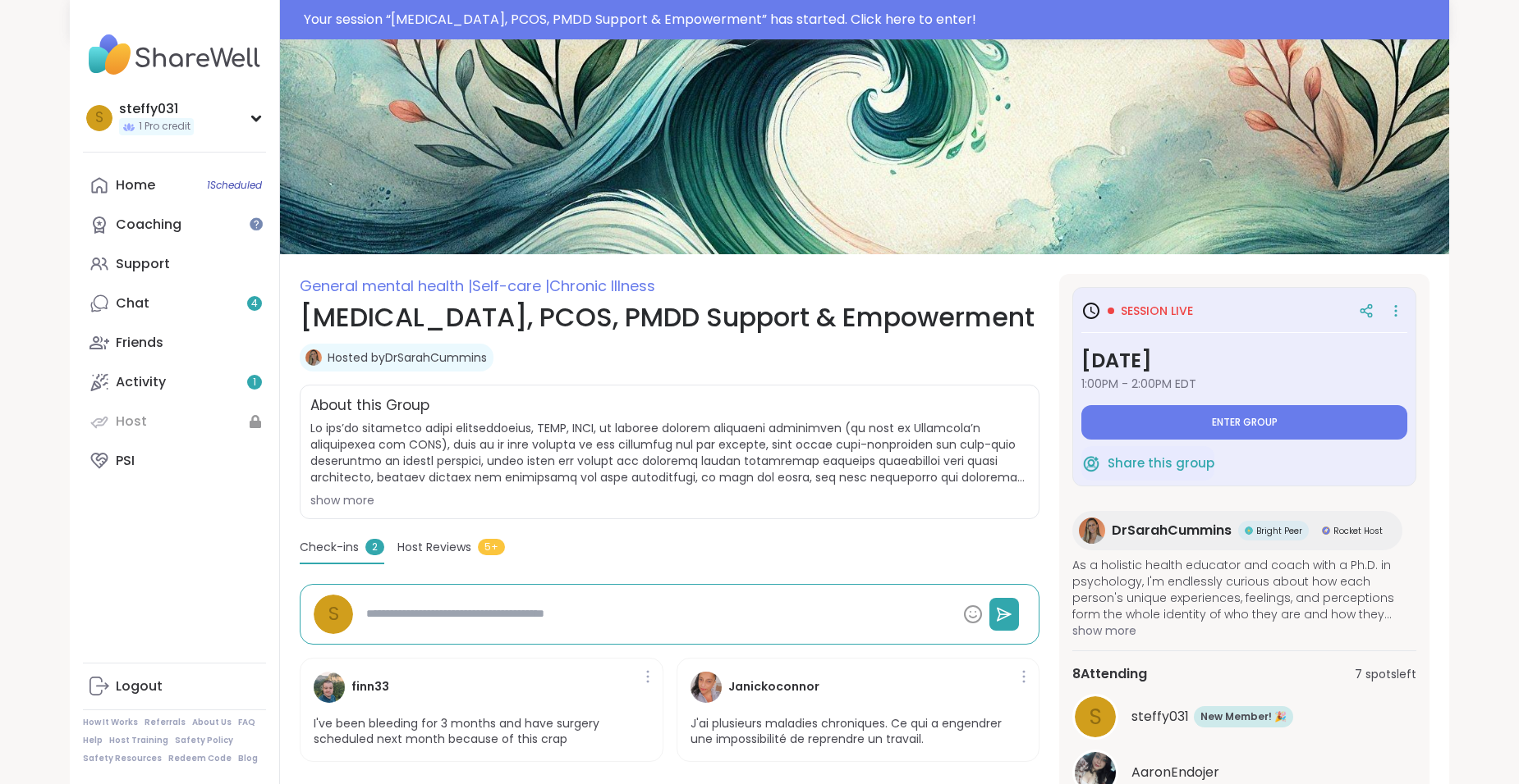
click at [1019, 358] on div "Hosted by DrSarahCummins" at bounding box center [669, 357] width 740 height 28
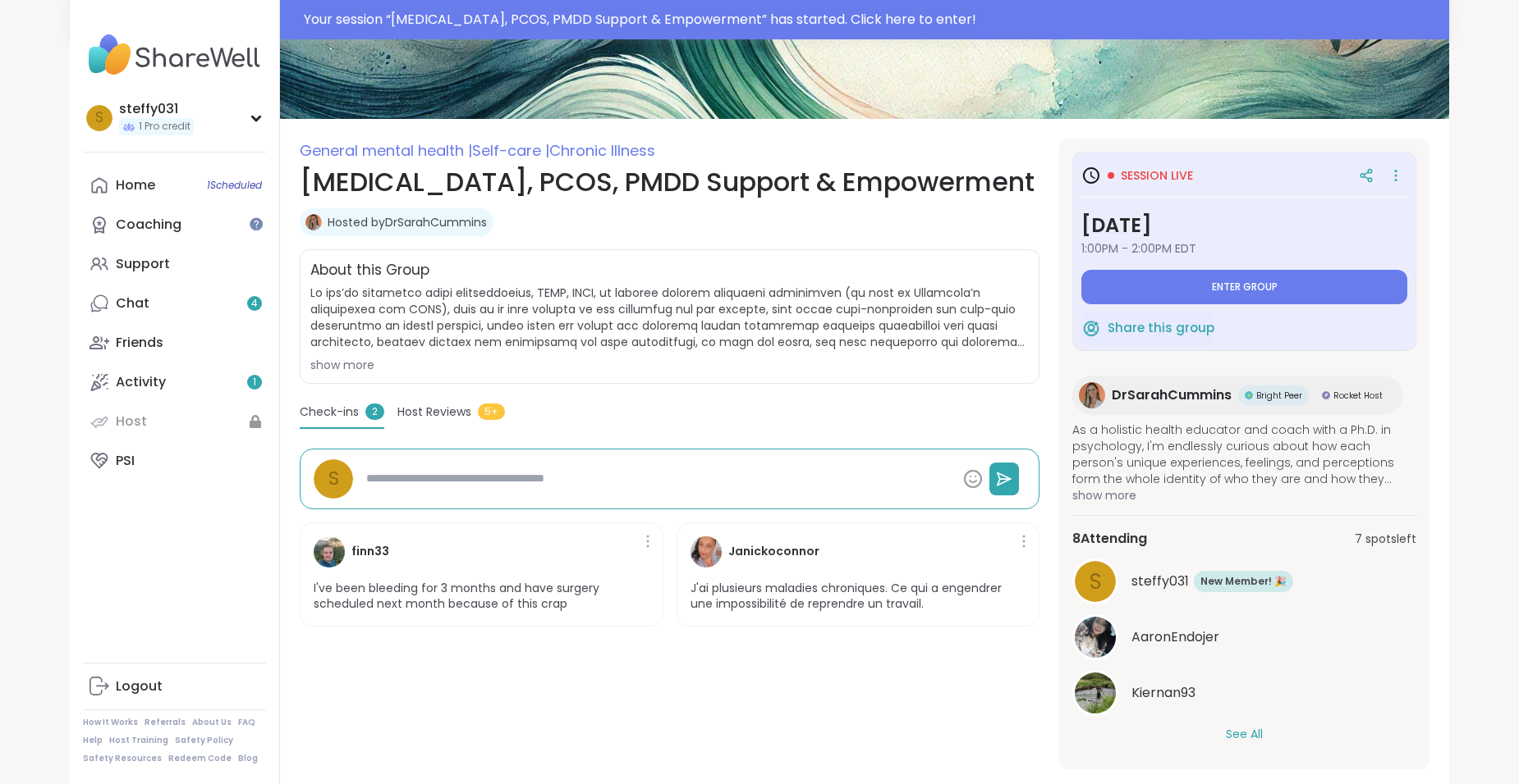
scroll to position [247, 0]
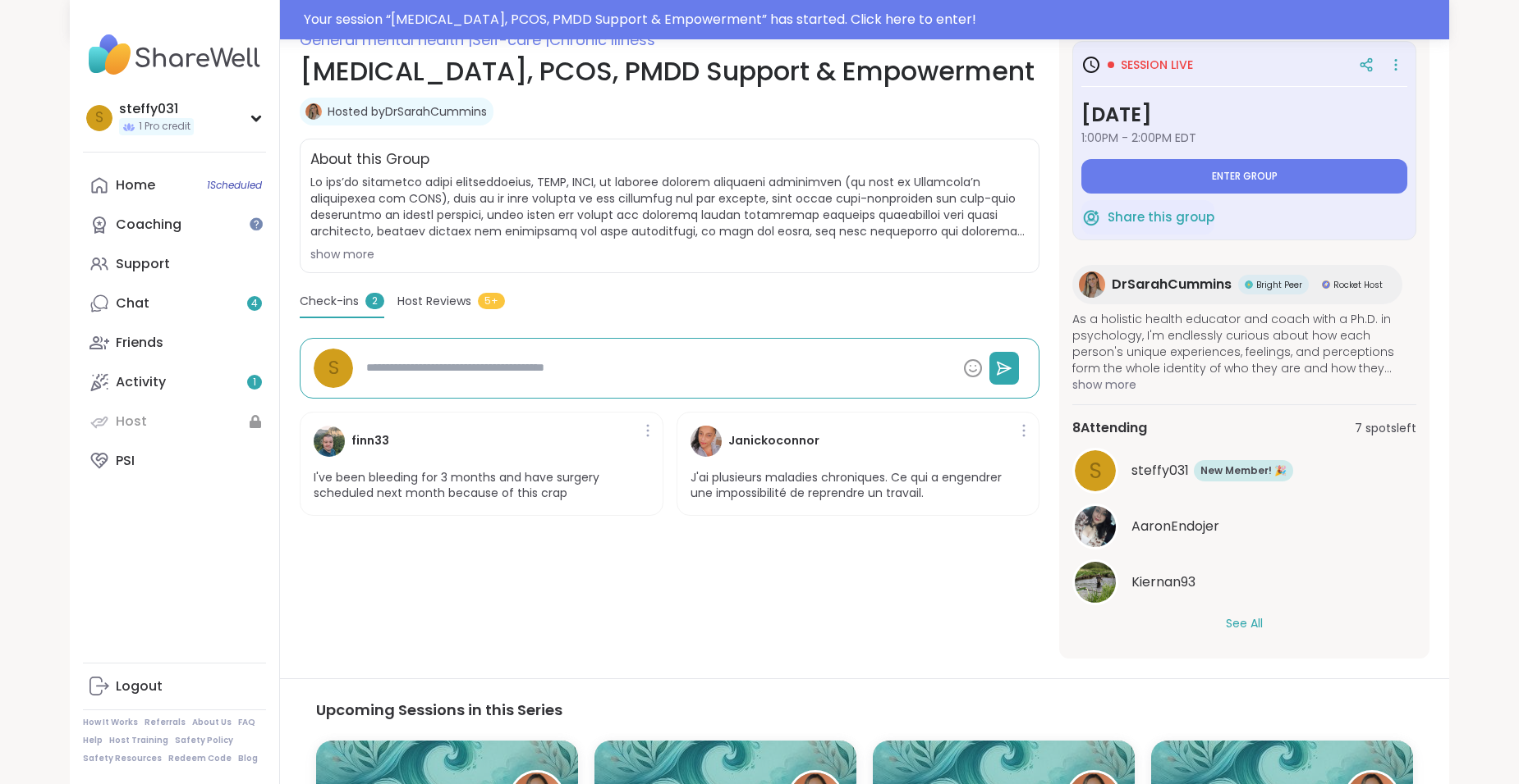
click at [1207, 285] on span "DrSarahCummins" at bounding box center [1171, 285] width 120 height 20
type textarea "*"
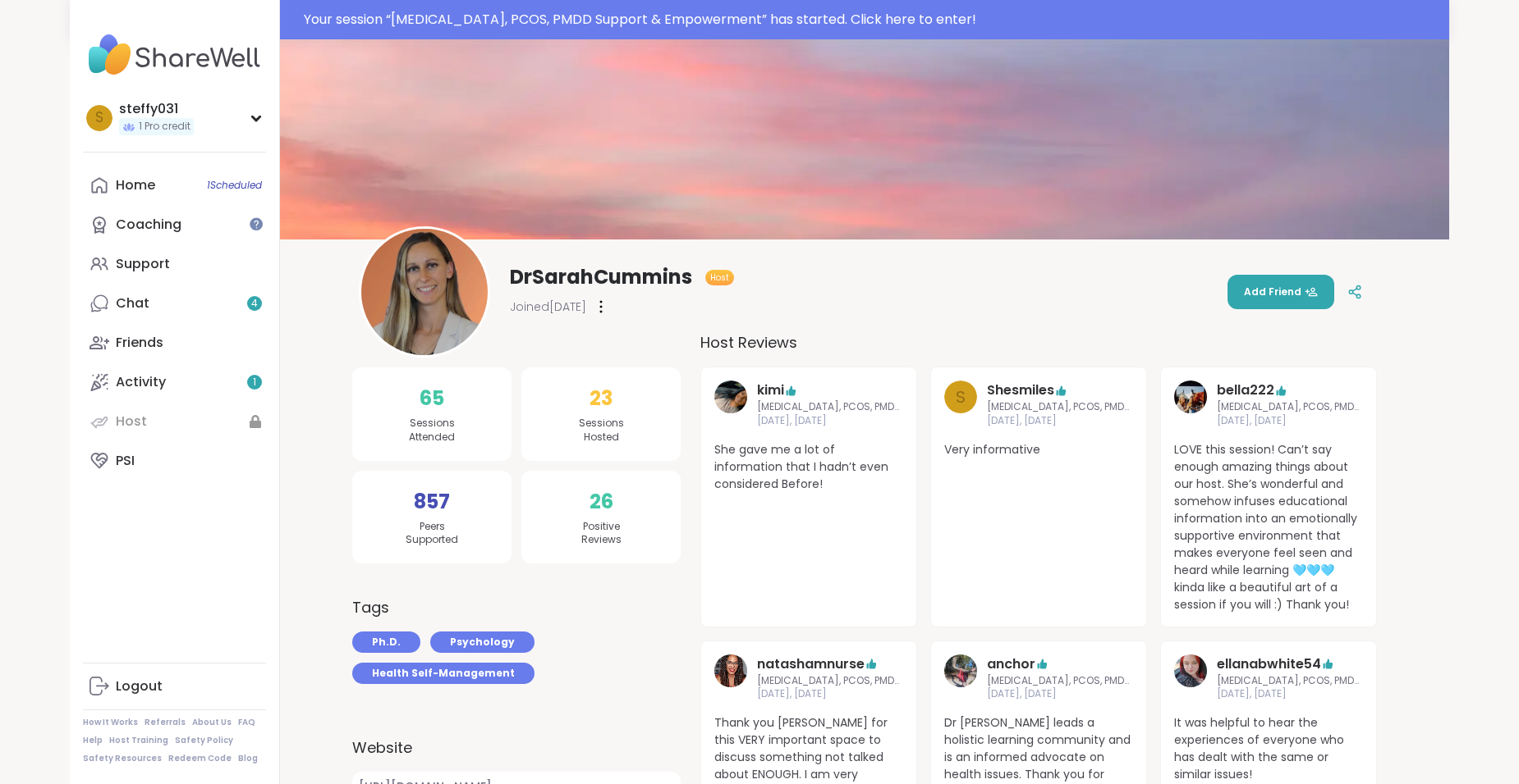
scroll to position [164, 0]
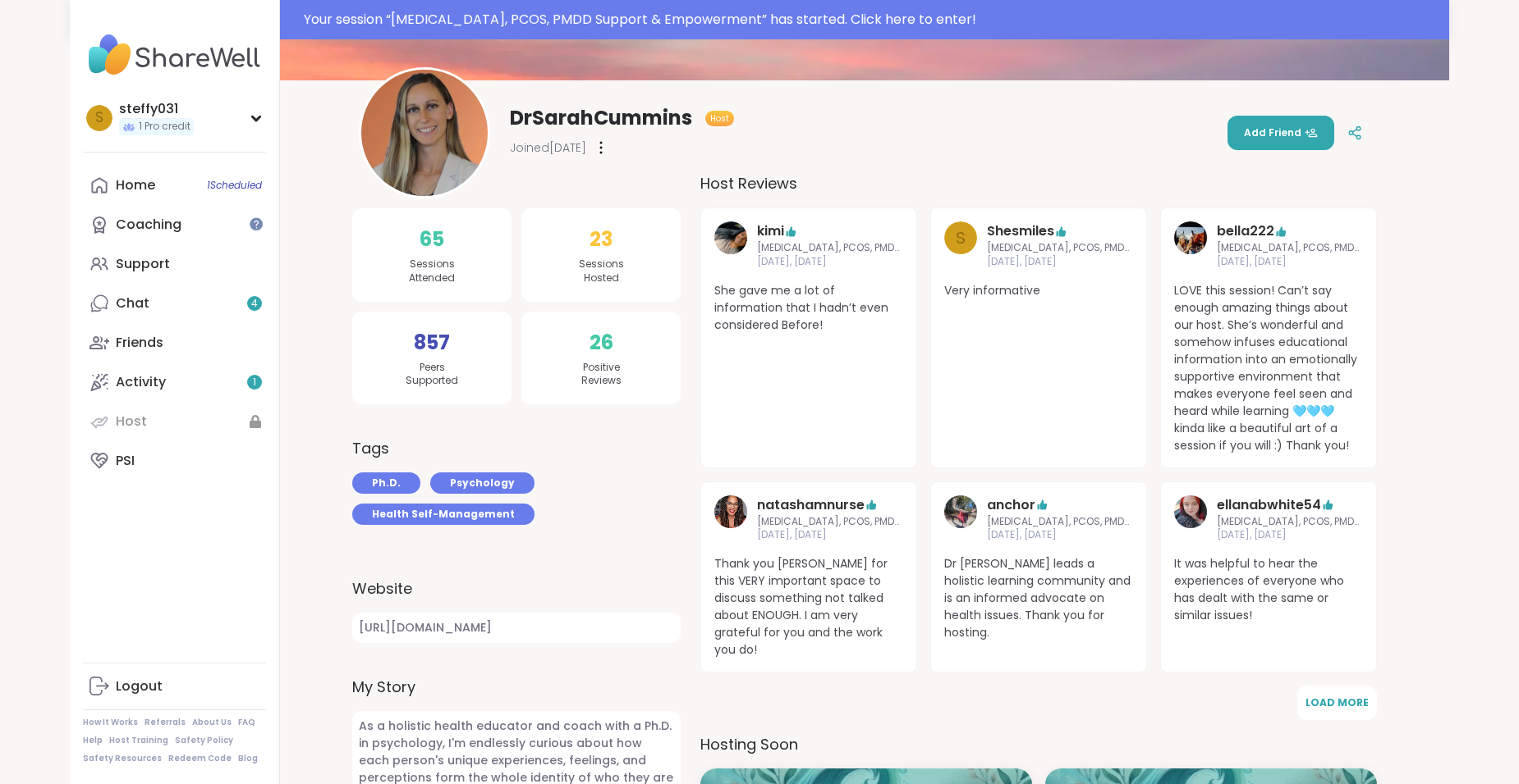
click at [662, 491] on div "Ph.D. Psychology Health Self-Management" at bounding box center [516, 498] width 329 height 53
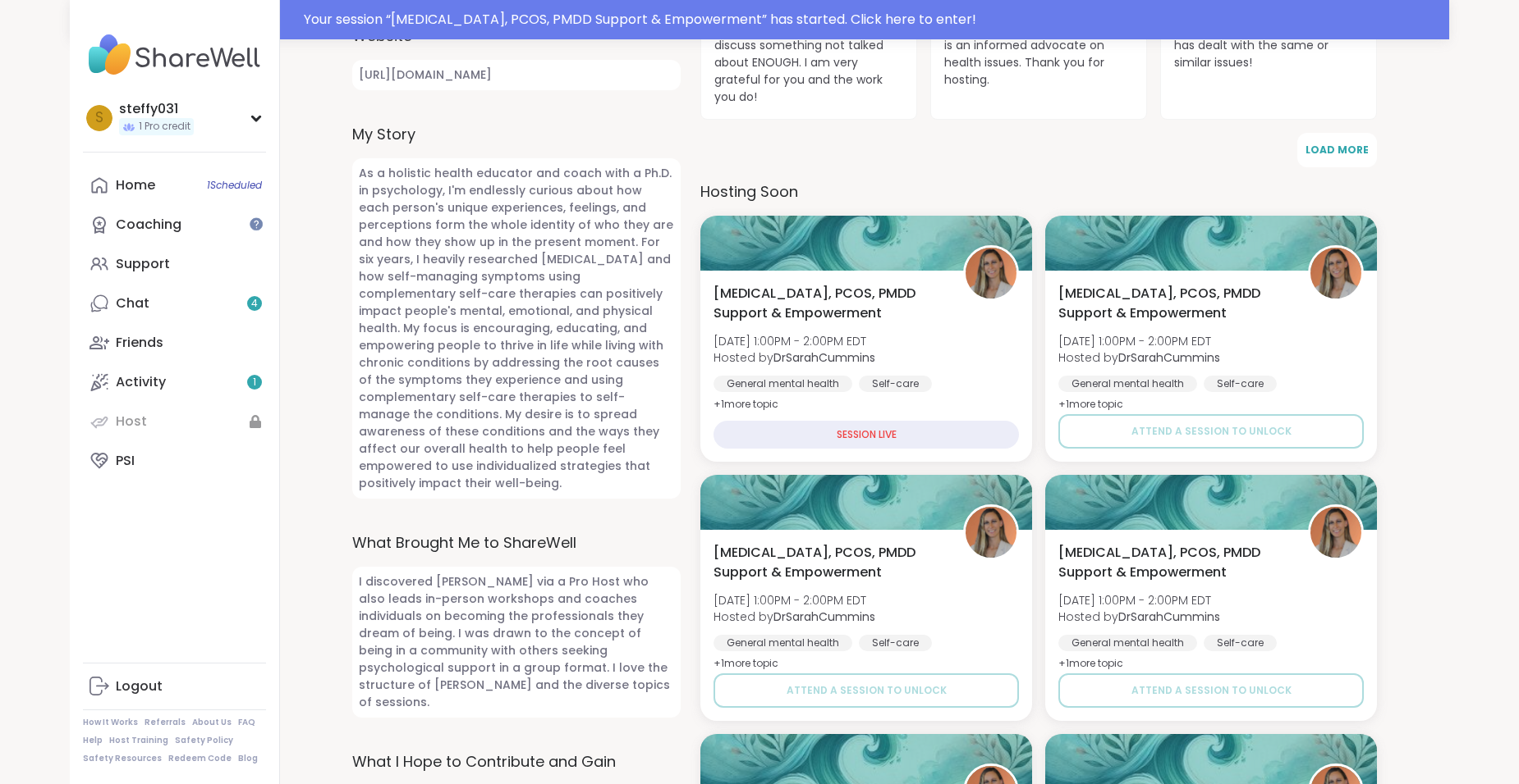
scroll to position [984, 0]
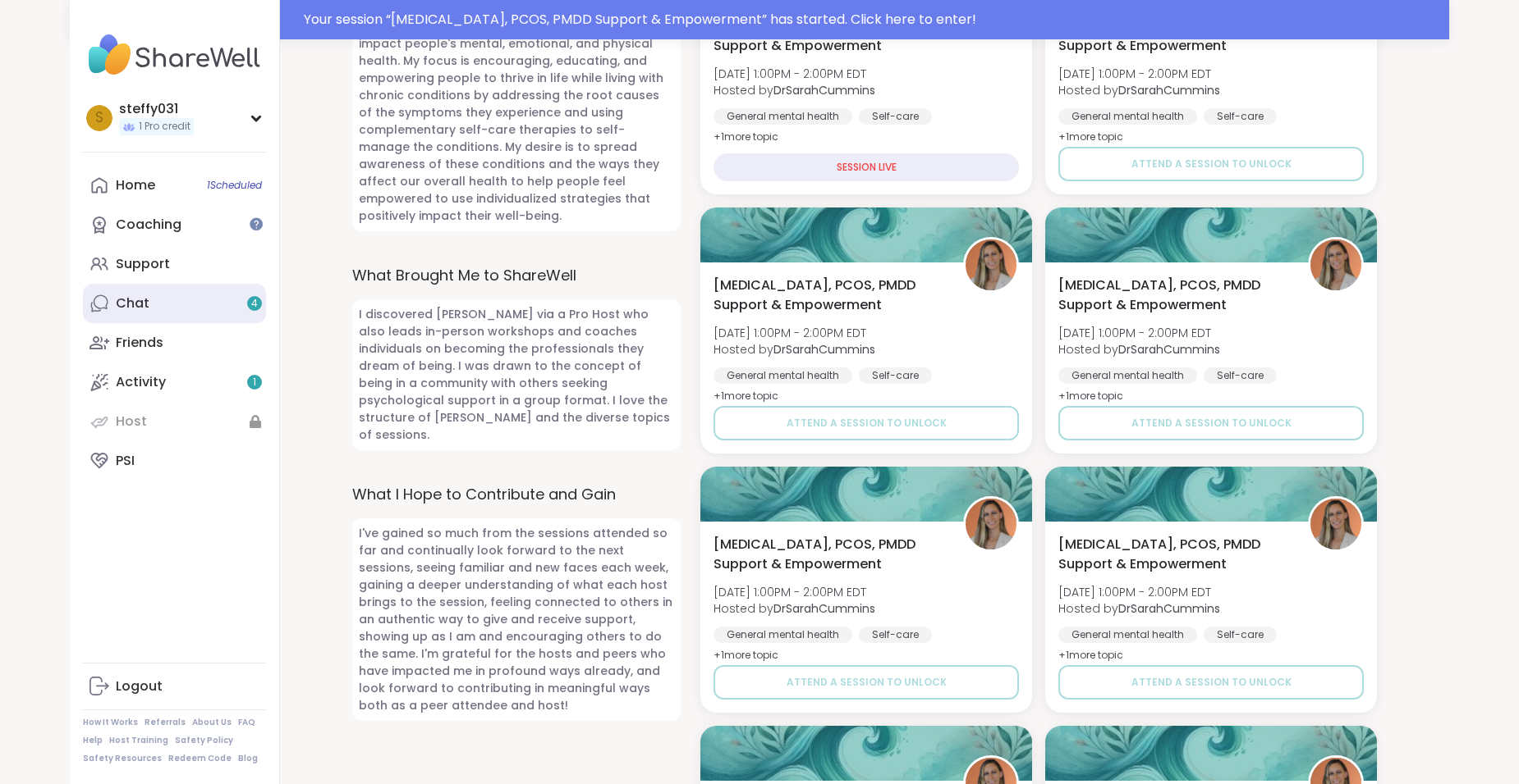
click at [210, 310] on link "Chat 4" at bounding box center [175, 303] width 183 height 39
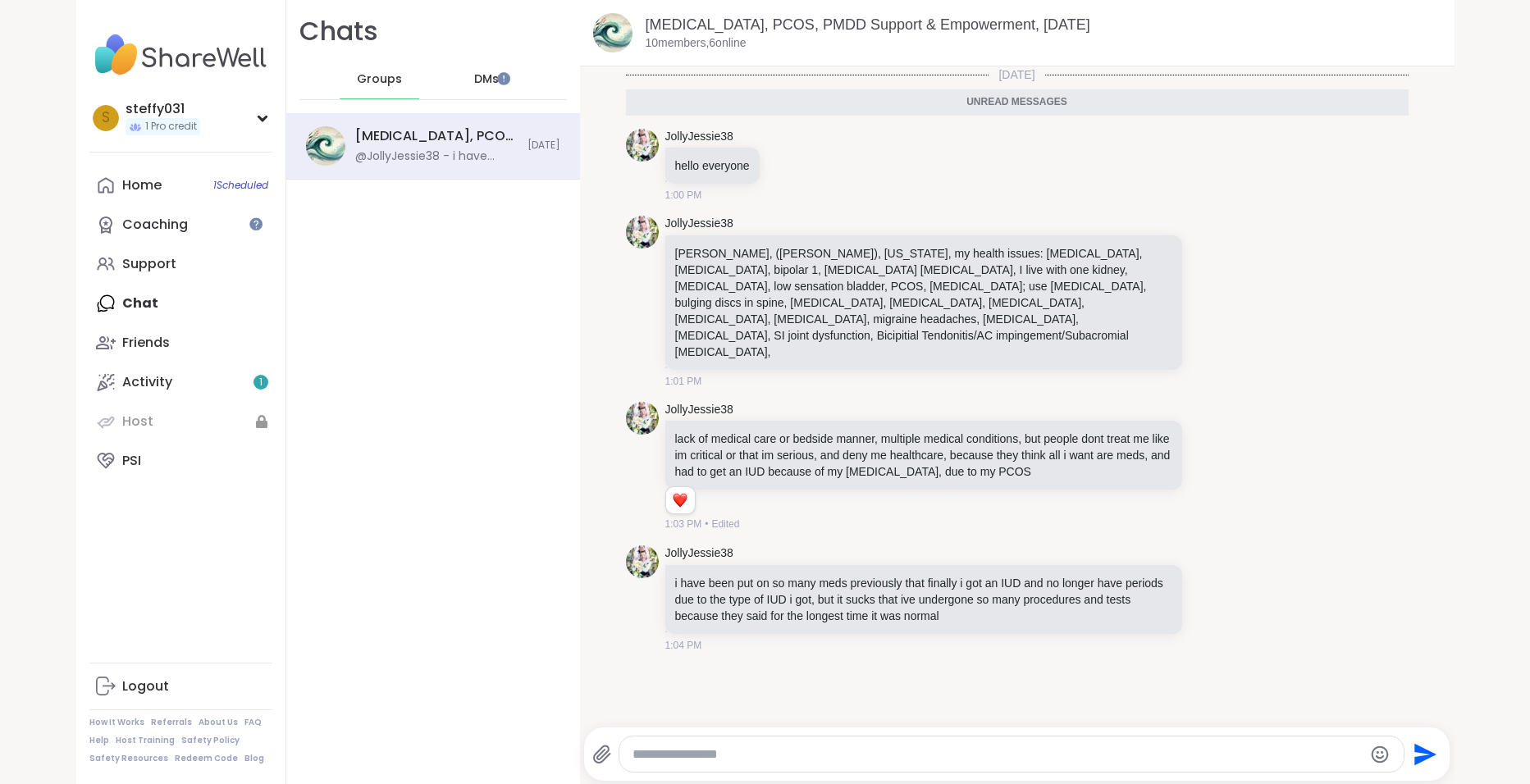
click at [740, 753] on div at bounding box center [1011, 755] width 784 height 36
click at [741, 753] on textarea "Type your message" at bounding box center [998, 755] width 730 height 16
type textarea "*"
type textarea "**********"
click at [887, 755] on textarea "Type your message" at bounding box center [998, 755] width 730 height 16
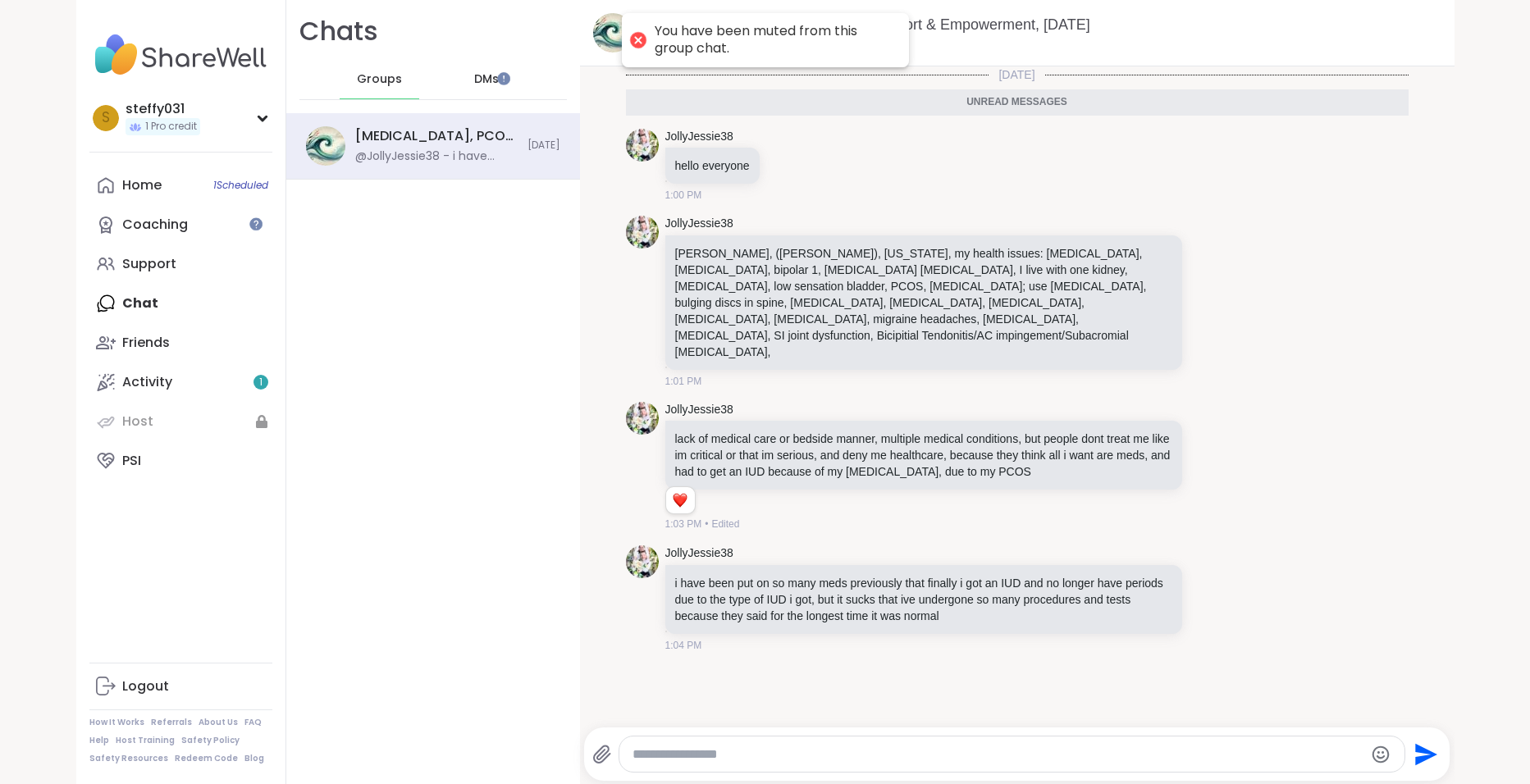
scroll to position [4, 0]
click at [797, 739] on div at bounding box center [1012, 755] width 785 height 36
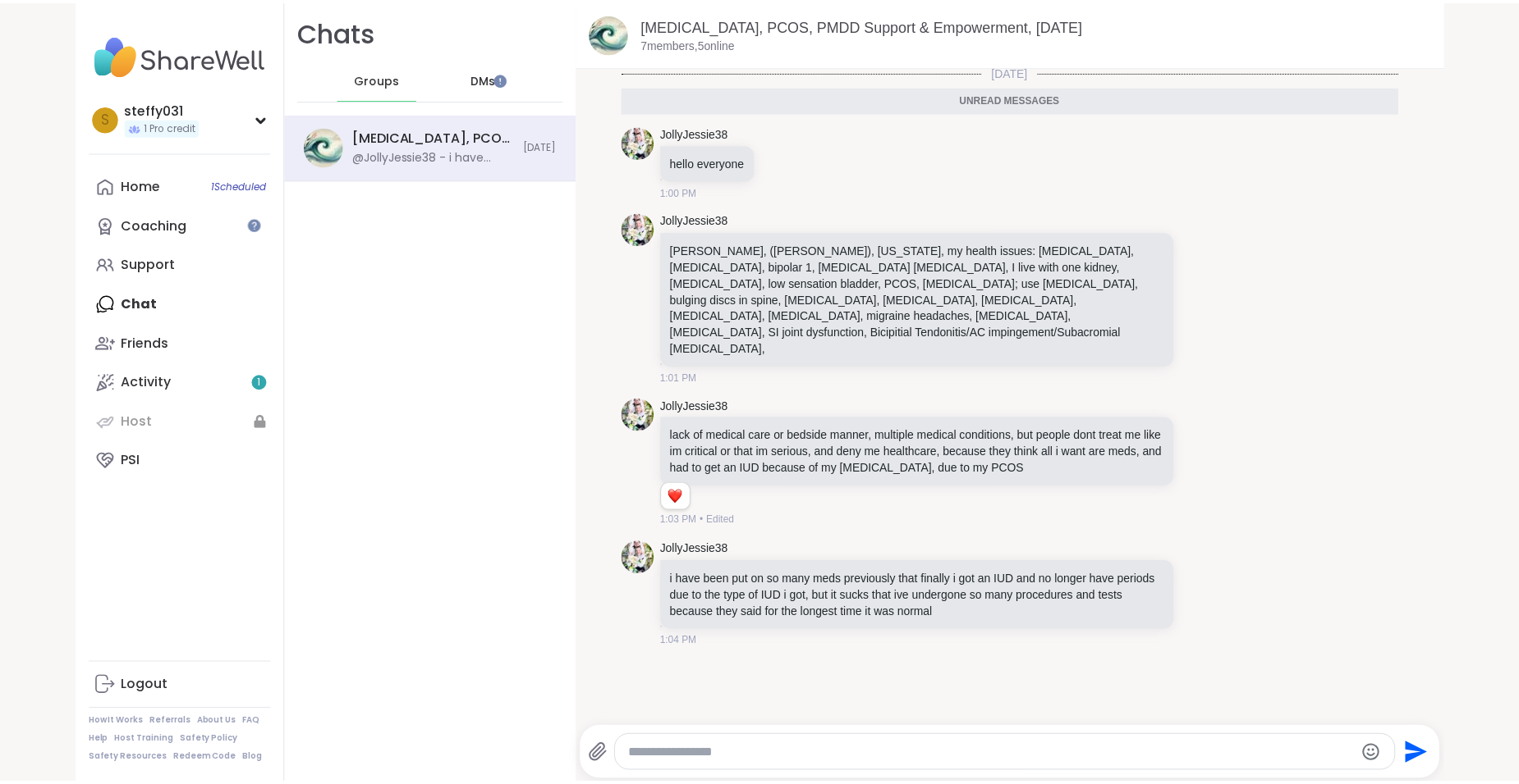
scroll to position [0, 0]
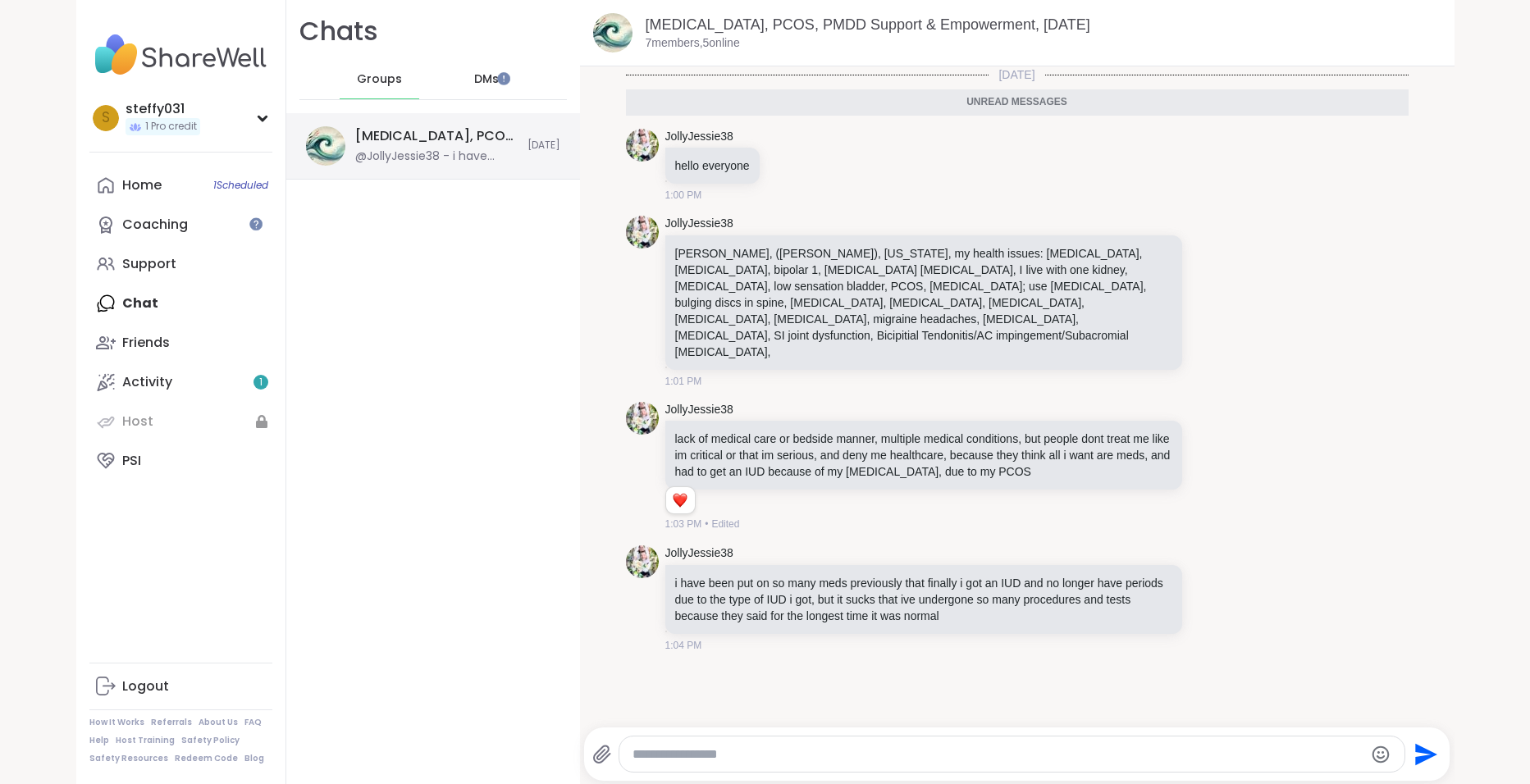
click at [455, 162] on div "@JollyJessie38 - i have been put on so many meds previously that finally i got …" at bounding box center [436, 157] width 163 height 16
click at [174, 398] on link "Activity 1" at bounding box center [181, 382] width 183 height 39
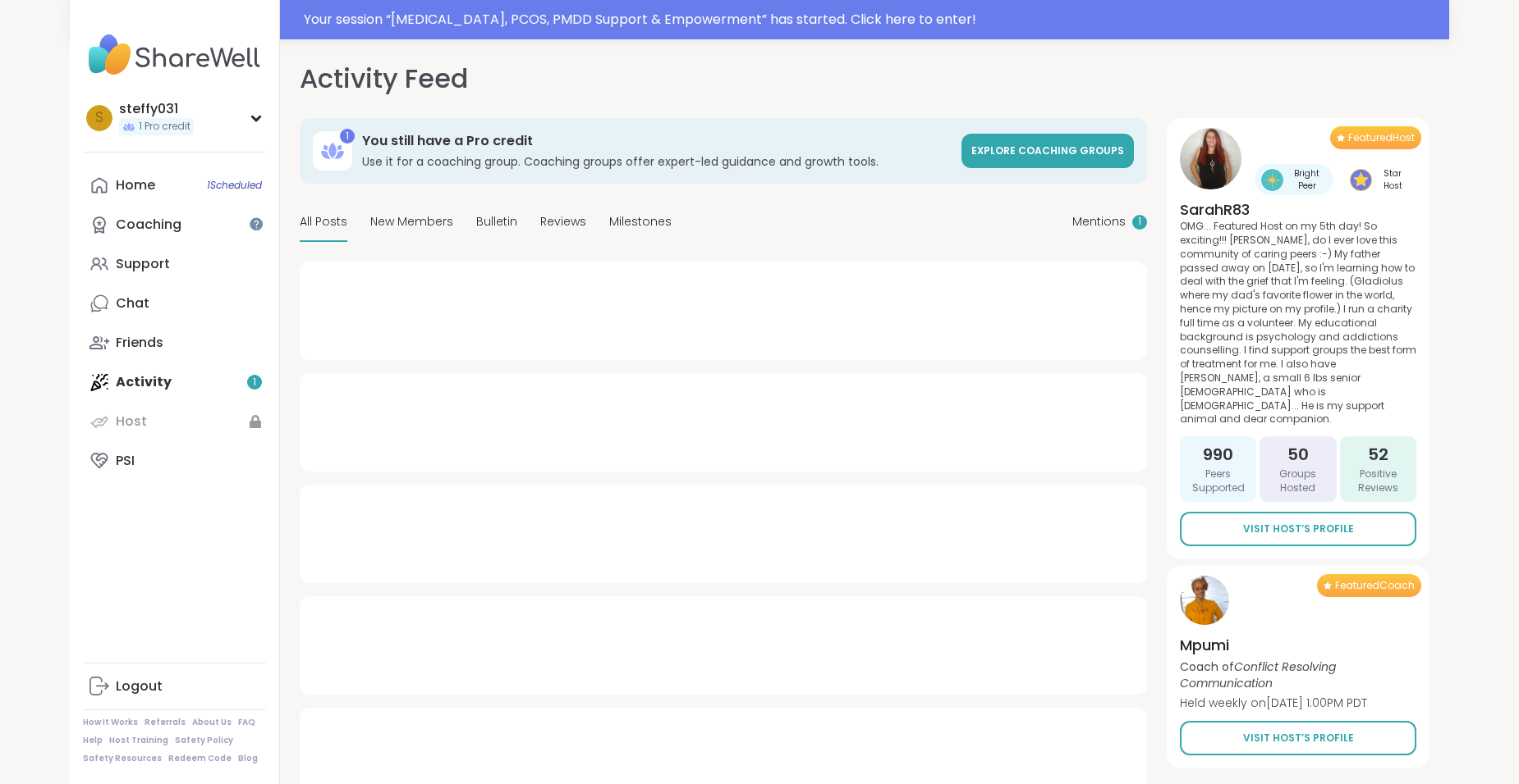
type textarea "*"
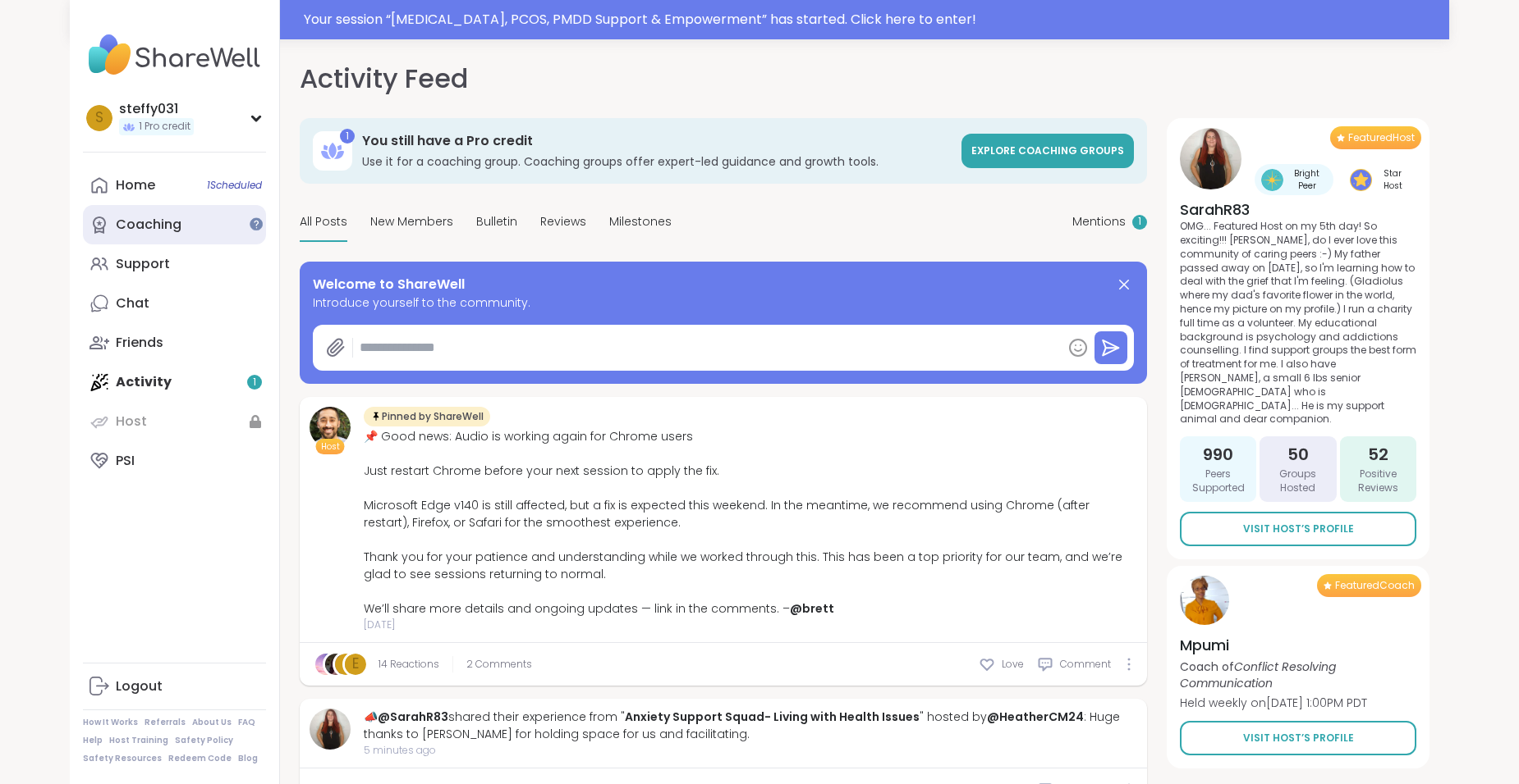
click at [170, 226] on div "Coaching" at bounding box center [149, 224] width 66 height 18
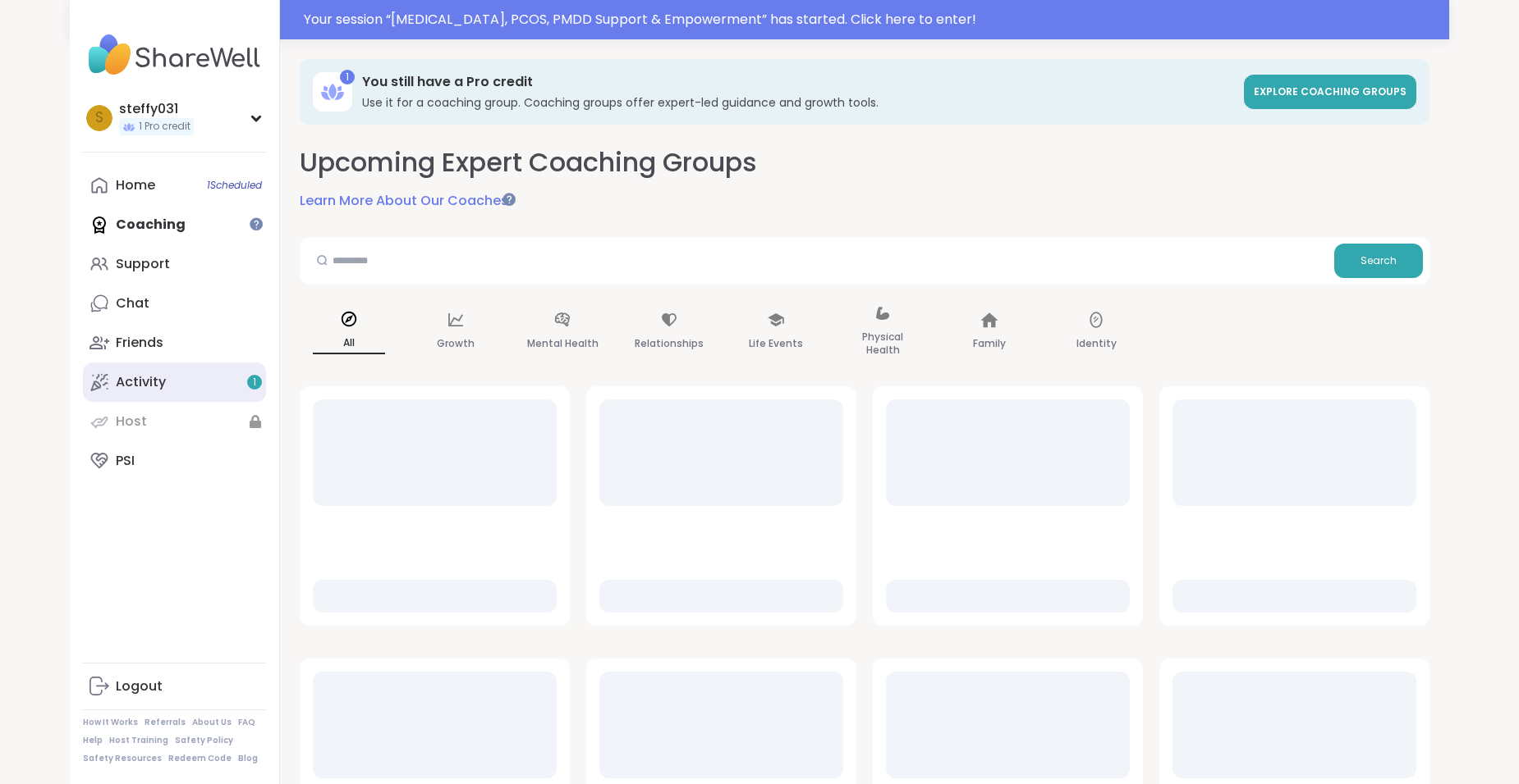
click at [167, 387] on link "Activity 1" at bounding box center [175, 382] width 183 height 39
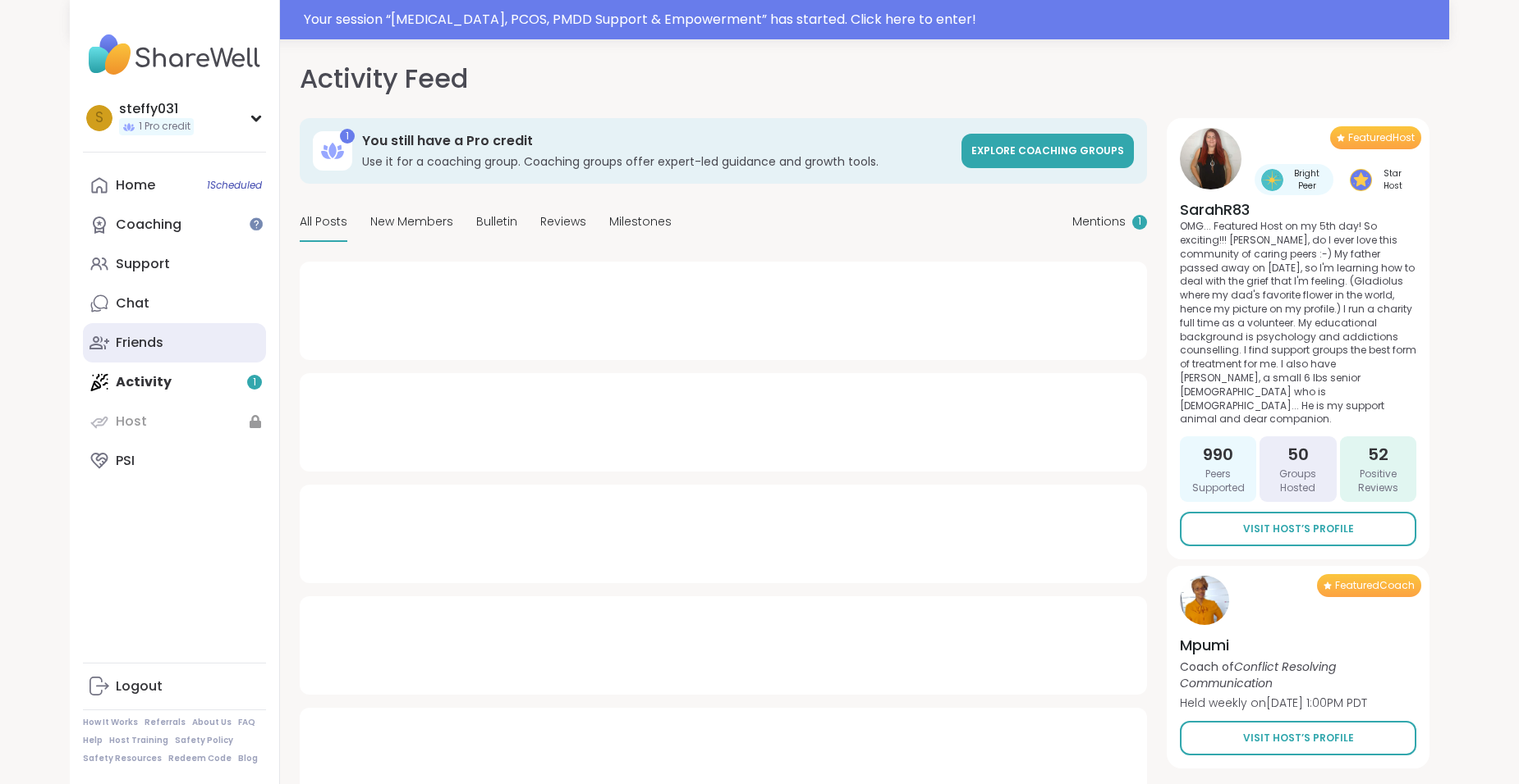
click at [154, 356] on link "Friends" at bounding box center [175, 343] width 183 height 39
